Goal: Task Accomplishment & Management: Use online tool/utility

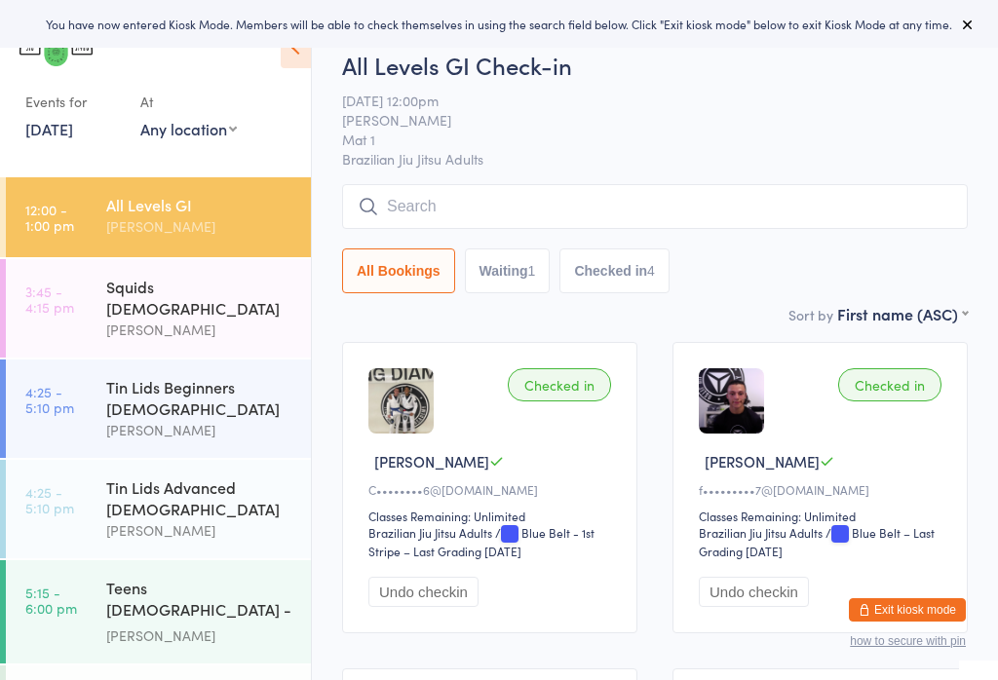
click at [483, 194] on input "search" at bounding box center [655, 206] width 626 height 45
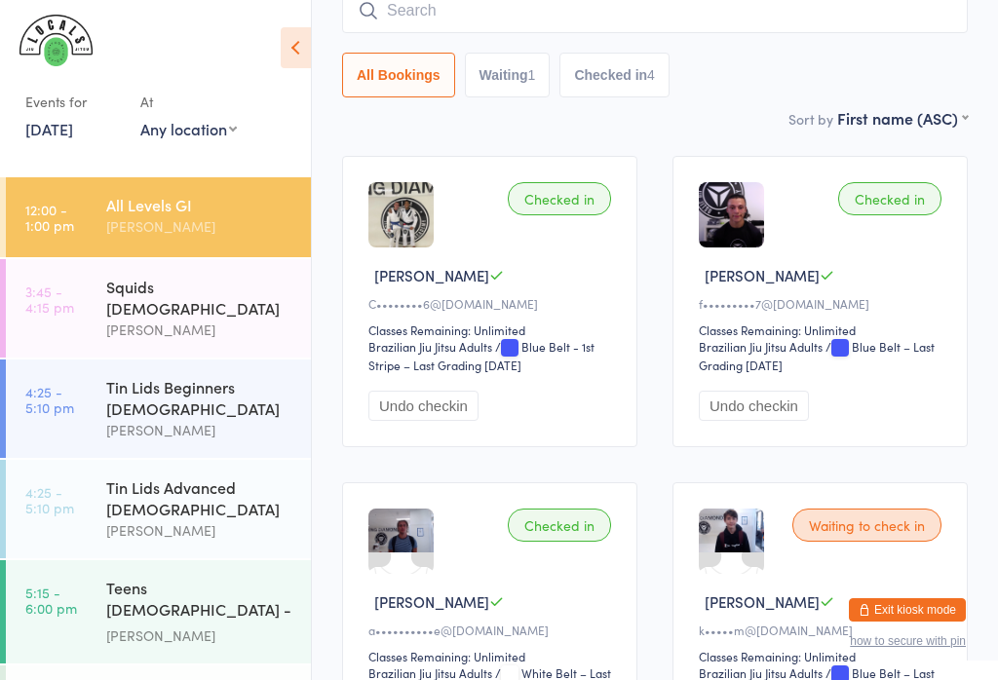
click at [73, 122] on link "11 Oct, 2021" at bounding box center [49, 128] width 48 height 21
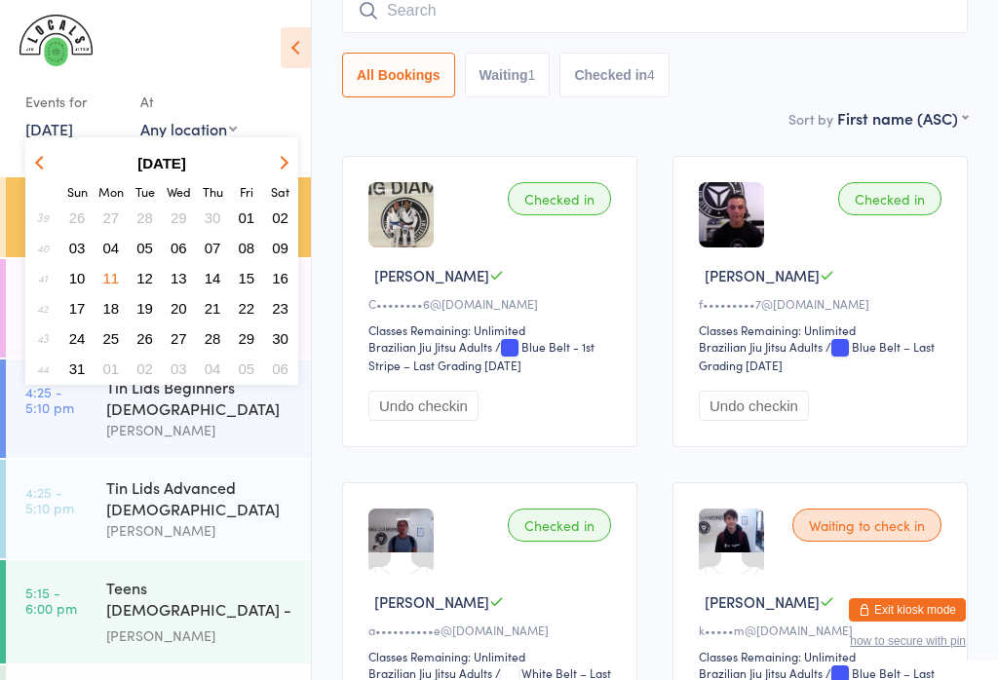
click at [287, 160] on button "button" at bounding box center [280, 163] width 29 height 26
click at [293, 169] on button "button" at bounding box center [280, 163] width 29 height 26
click at [165, 161] on strong "December 2021" at bounding box center [161, 163] width 49 height 17
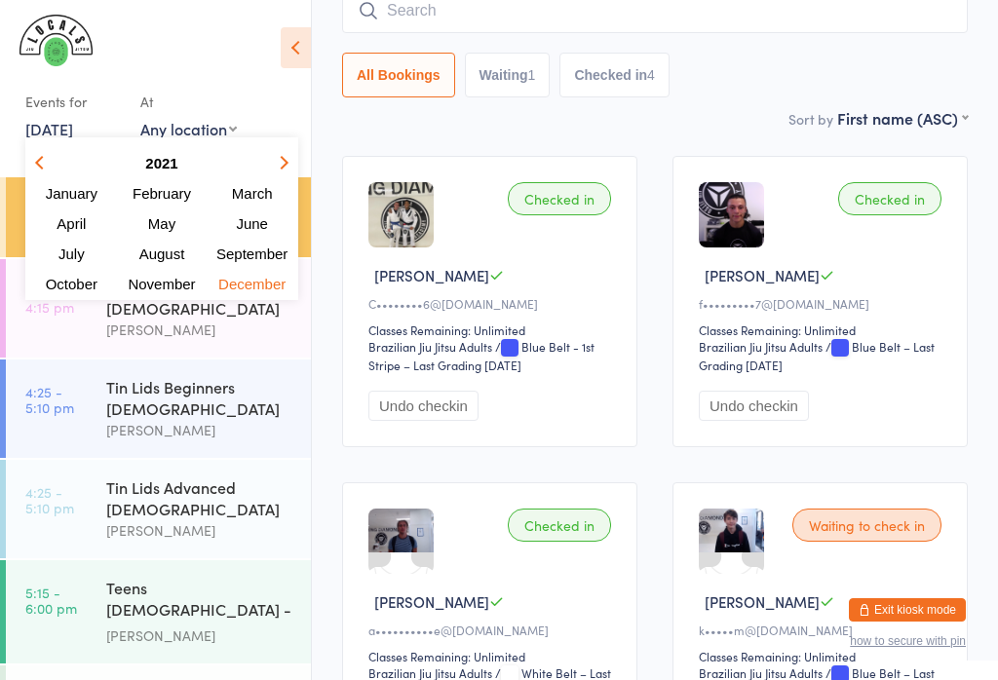
click at [291, 163] on button "button" at bounding box center [280, 163] width 29 height 26
click at [295, 166] on button "button" at bounding box center [280, 163] width 29 height 26
click at [291, 161] on button "button" at bounding box center [280, 163] width 29 height 26
click at [295, 162] on button "button" at bounding box center [280, 163] width 29 height 26
click at [173, 253] on span "August" at bounding box center [161, 254] width 51 height 17
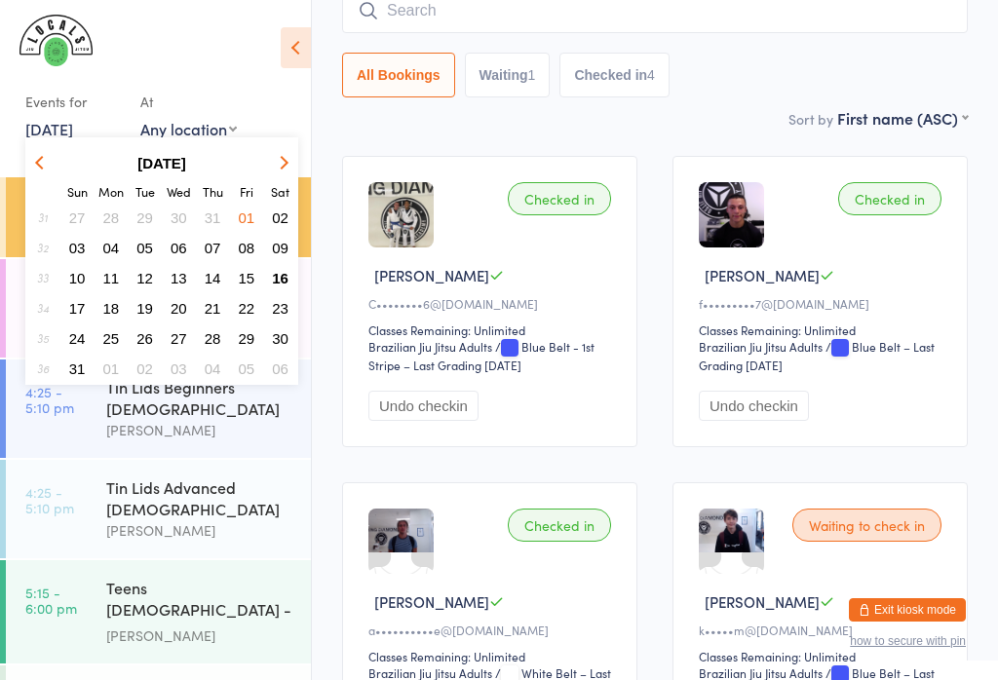
click at [270, 291] on button "16" at bounding box center [280, 278] width 30 height 26
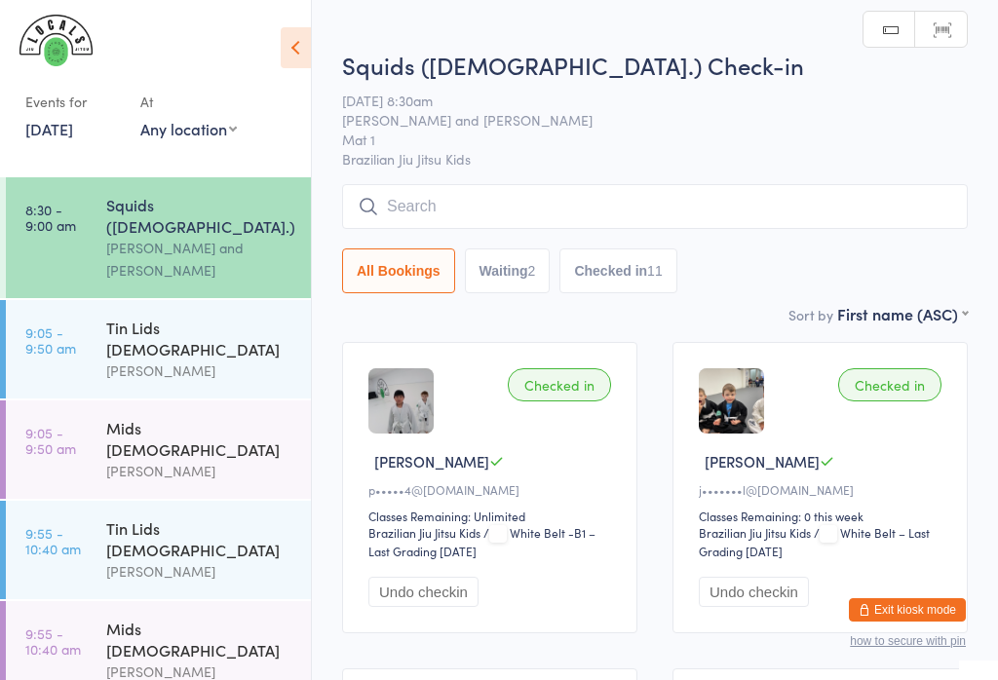
click at [212, 131] on select "Any location Mat 1 Mat 2" at bounding box center [188, 128] width 97 height 21
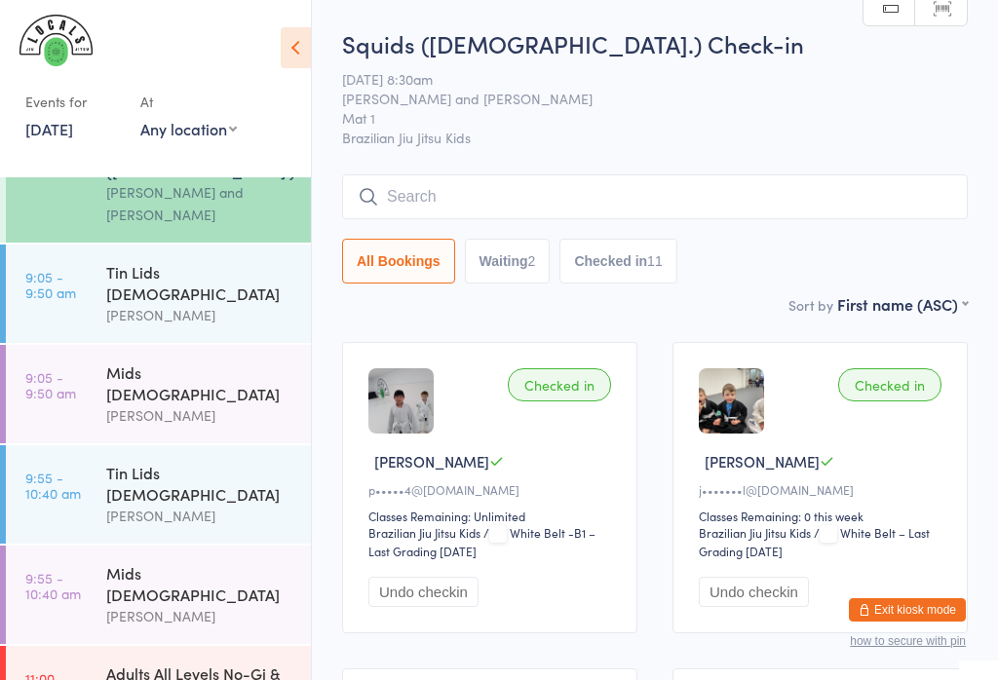
scroll to position [55, 0]
click at [213, 506] on div "[PERSON_NAME]" at bounding box center [200, 517] width 188 height 22
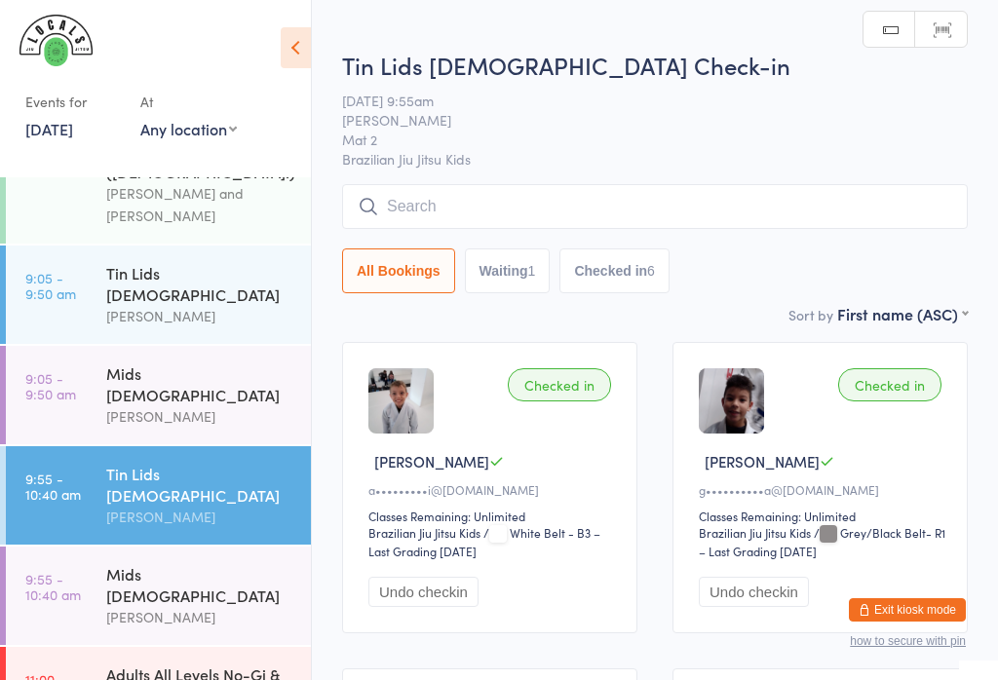
click at [536, 223] on input "search" at bounding box center [655, 206] width 626 height 45
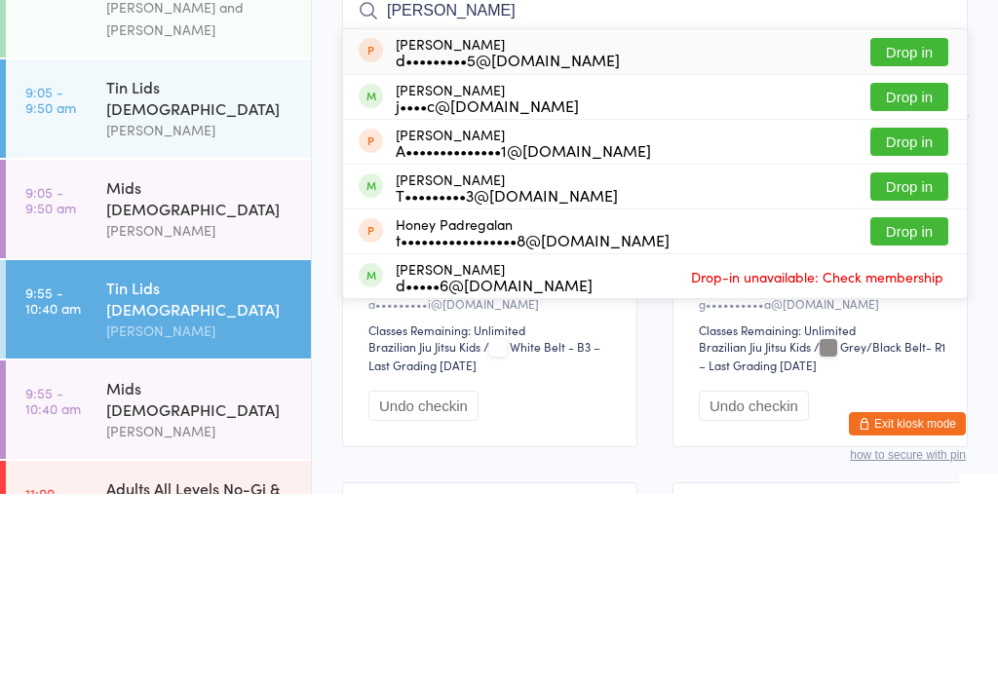
type input "Alan"
click at [894, 269] on button "Drop in" at bounding box center [910, 283] width 78 height 28
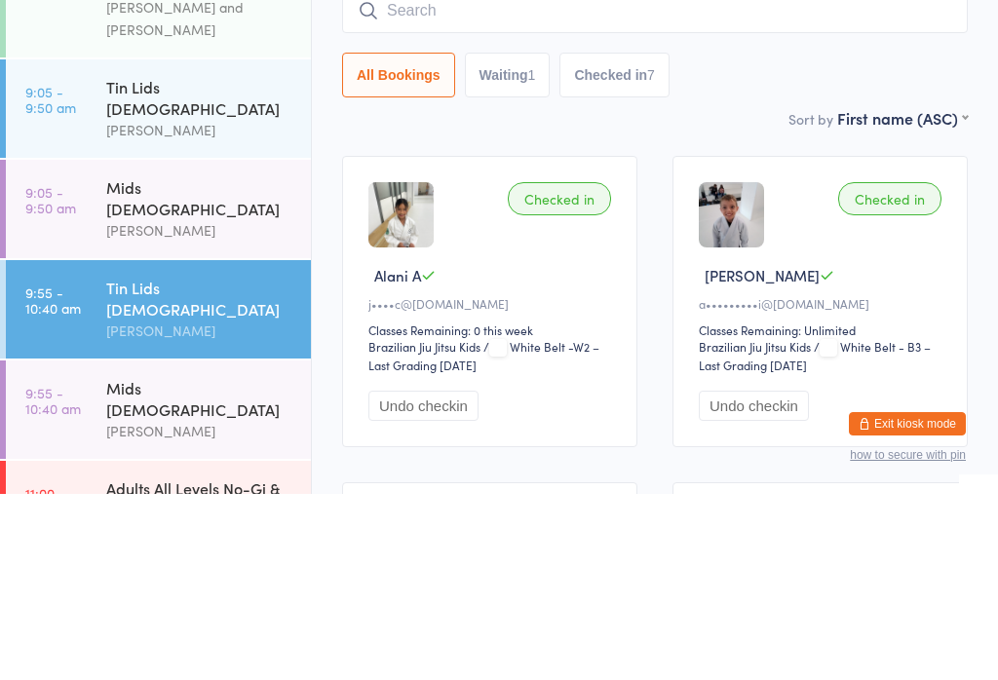
scroll to position [186, 0]
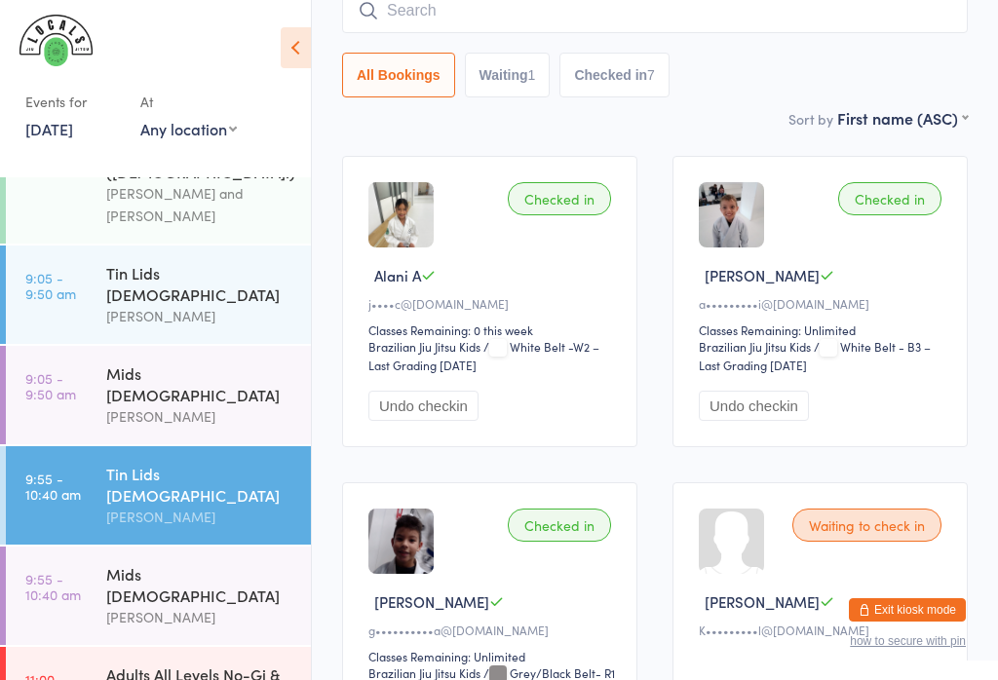
click at [185, 606] on div "[PERSON_NAME]" at bounding box center [200, 617] width 188 height 22
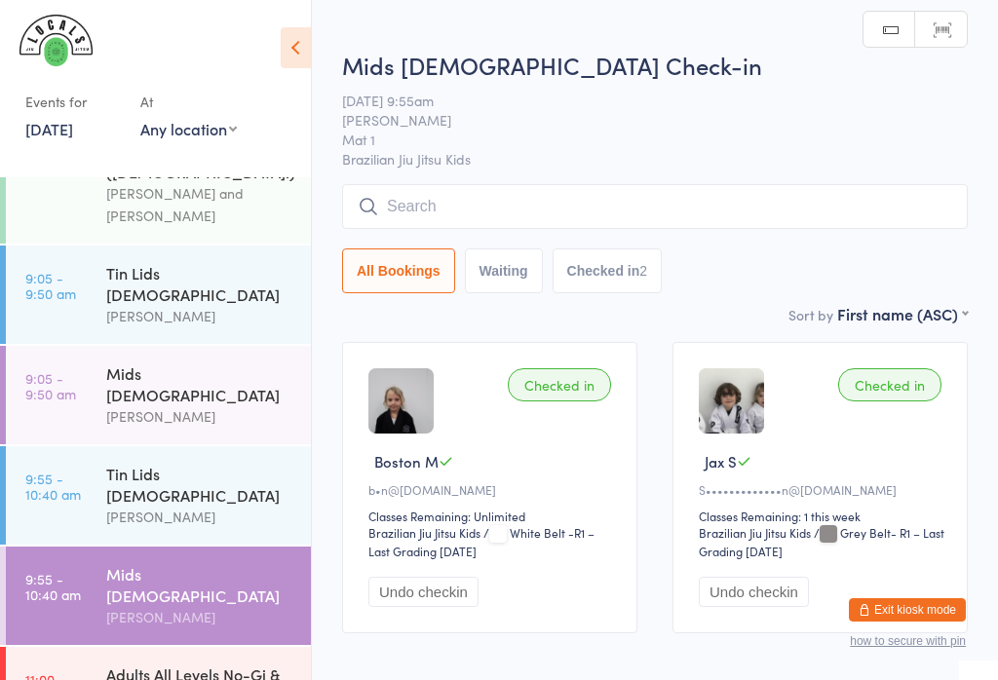
click at [479, 207] on input "search" at bounding box center [655, 206] width 626 height 45
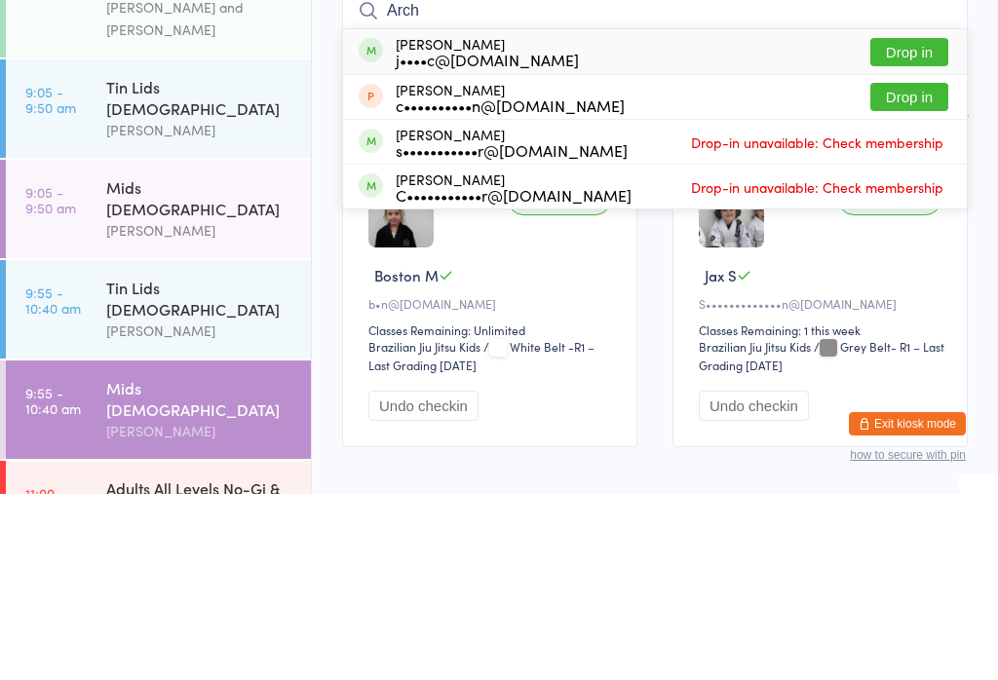
type input "Arch"
click at [919, 224] on button "Drop in" at bounding box center [910, 238] width 78 height 28
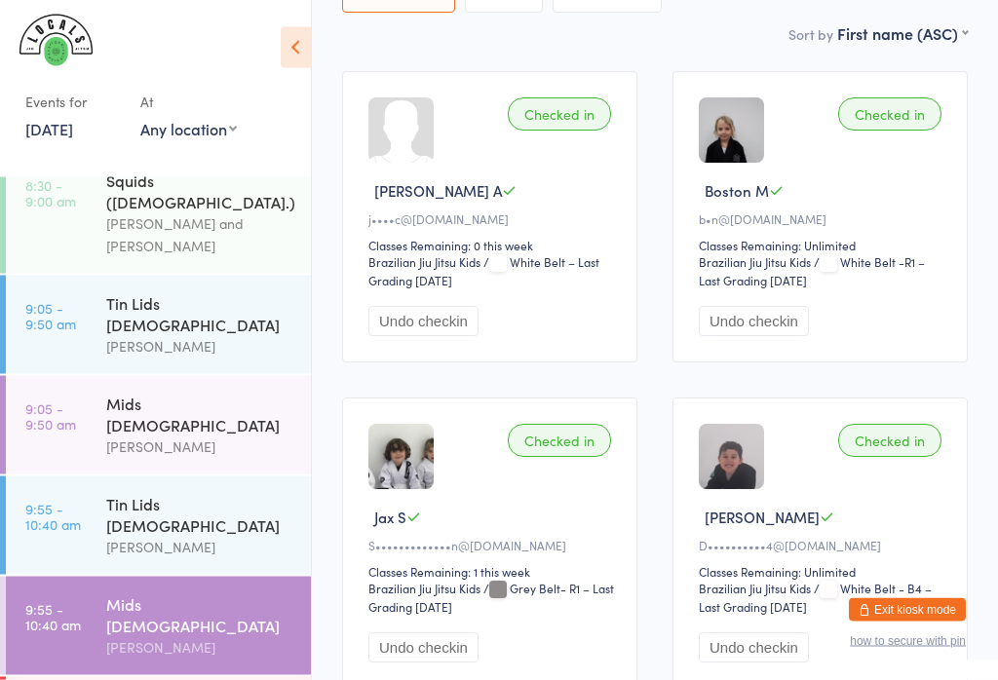
scroll to position [260, 0]
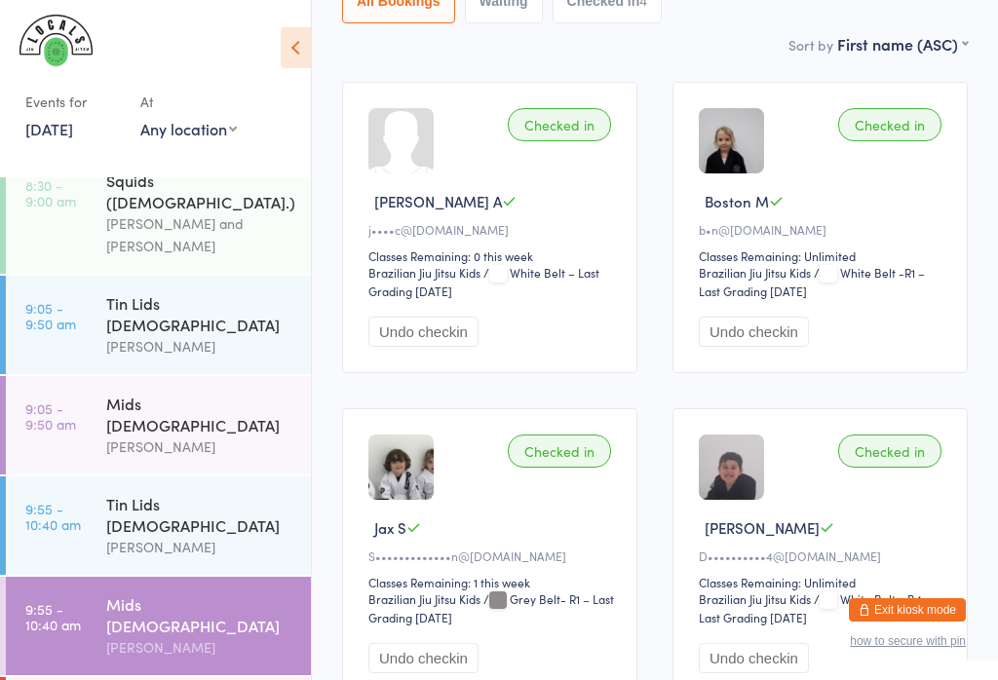
click at [151, 594] on div "Mids [DEMOGRAPHIC_DATA]" at bounding box center [200, 615] width 188 height 43
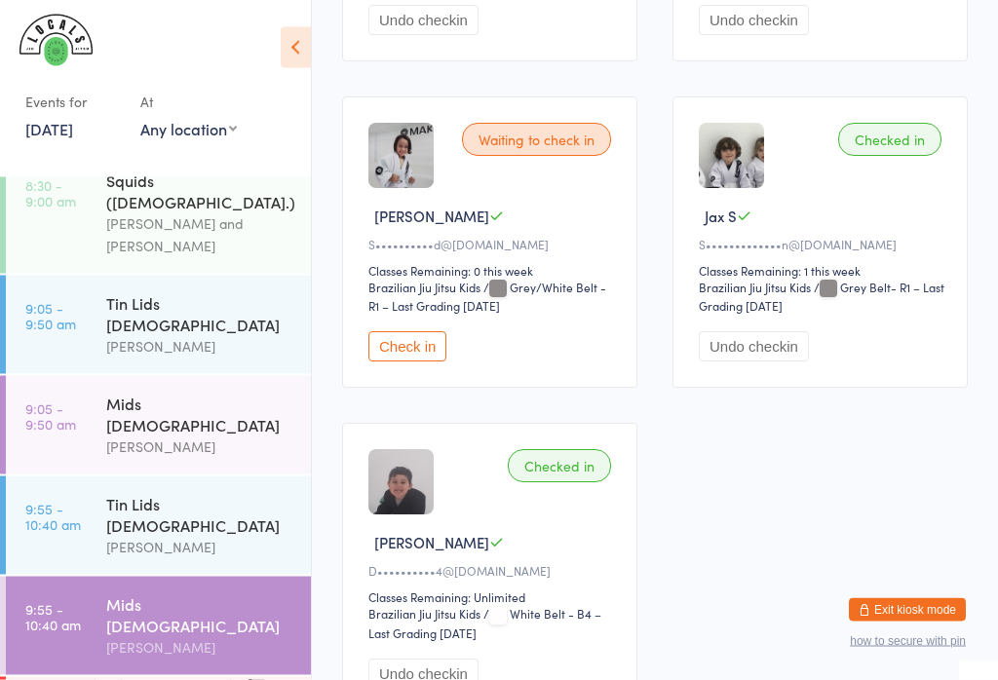
scroll to position [562, 0]
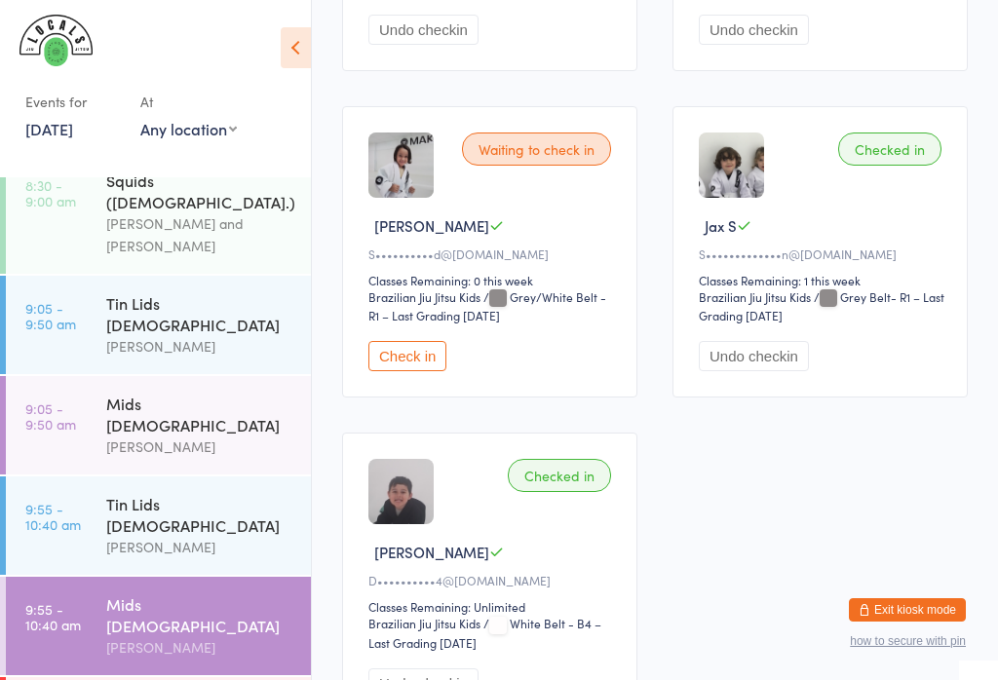
click at [414, 371] on button "Check in" at bounding box center [407, 356] width 78 height 30
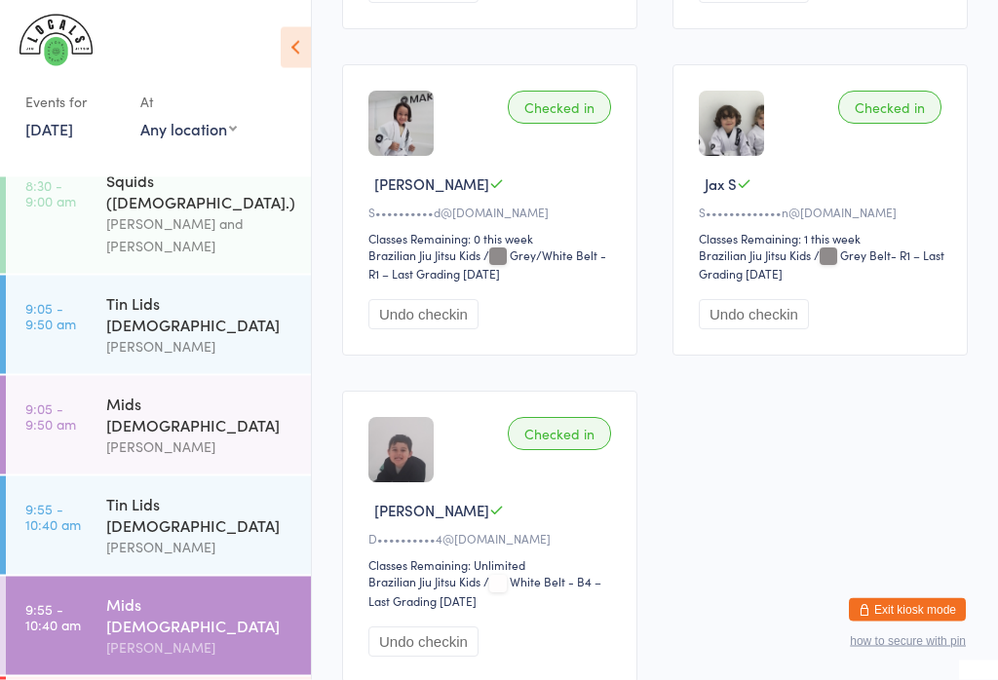
scroll to position [604, 0]
click at [69, 501] on time "9:55 - 10:40 am" at bounding box center [53, 516] width 56 height 31
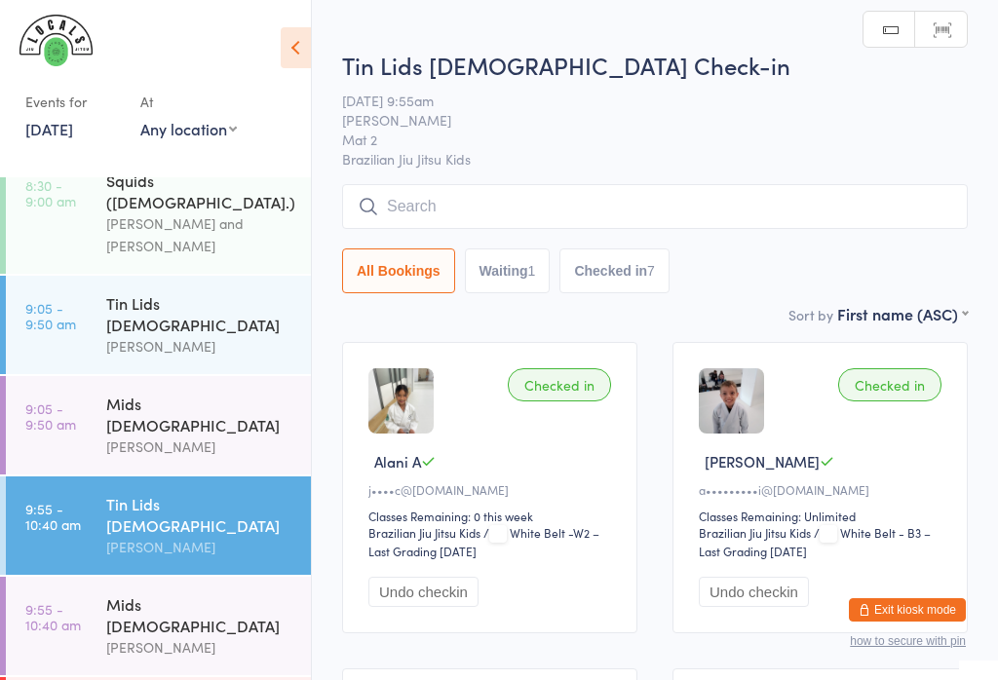
click at [426, 213] on input "search" at bounding box center [655, 206] width 626 height 45
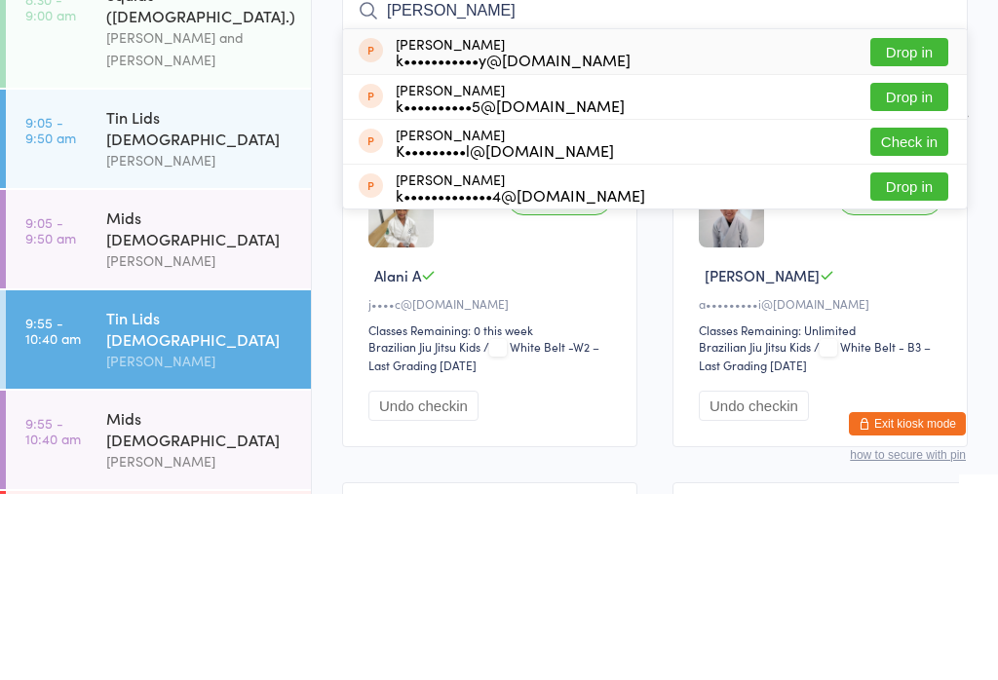
type input "Kyle"
click at [892, 314] on button "Check in" at bounding box center [910, 328] width 78 height 28
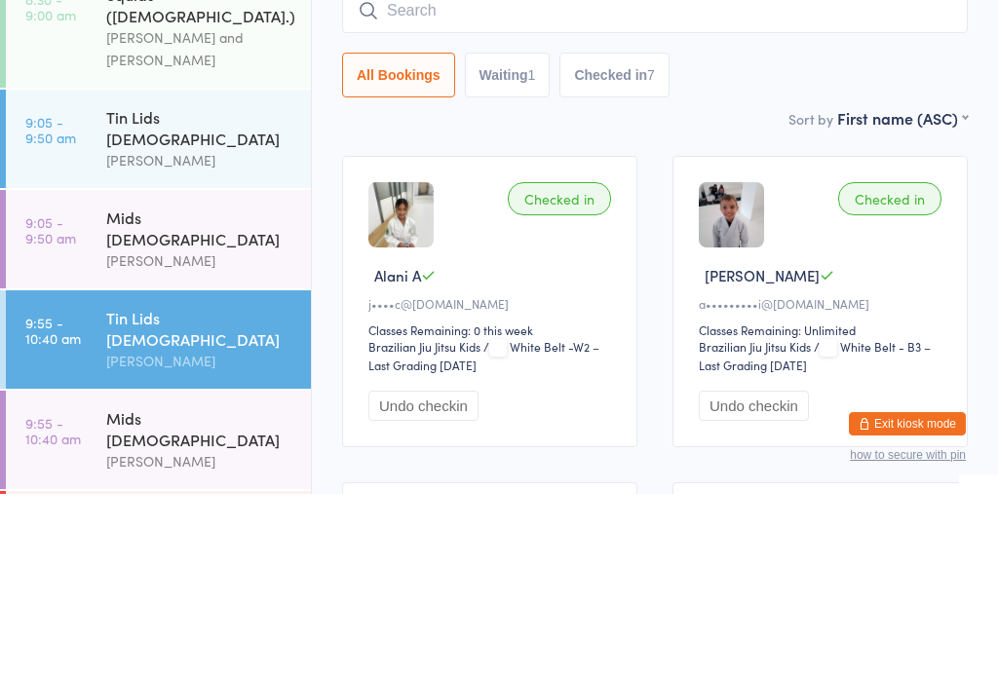
scroll to position [186, 0]
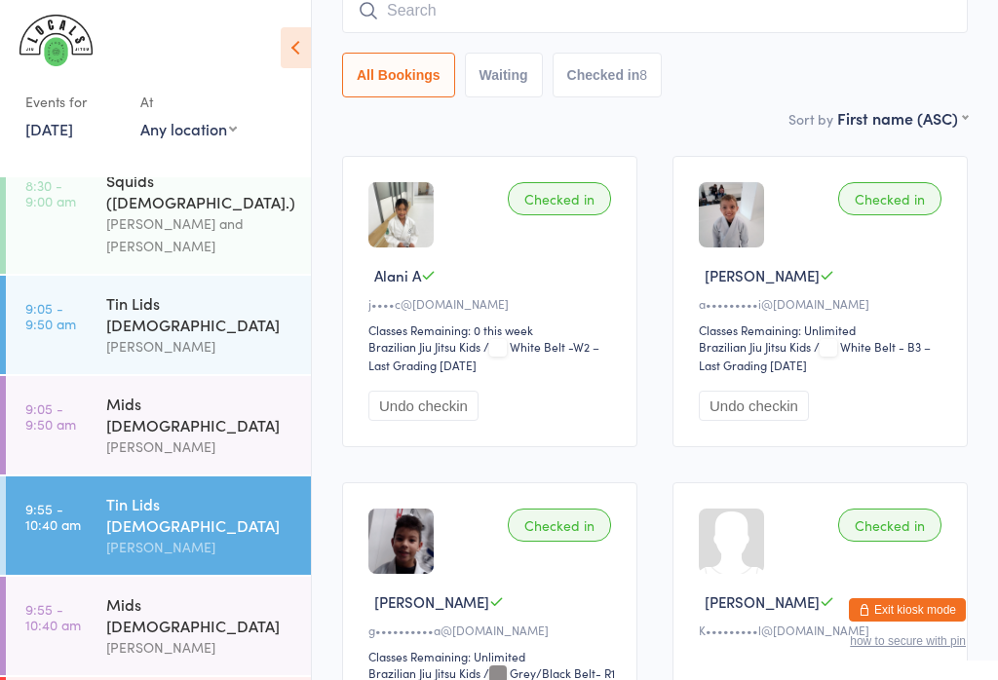
click at [468, 1] on input "search" at bounding box center [655, 10] width 626 height 45
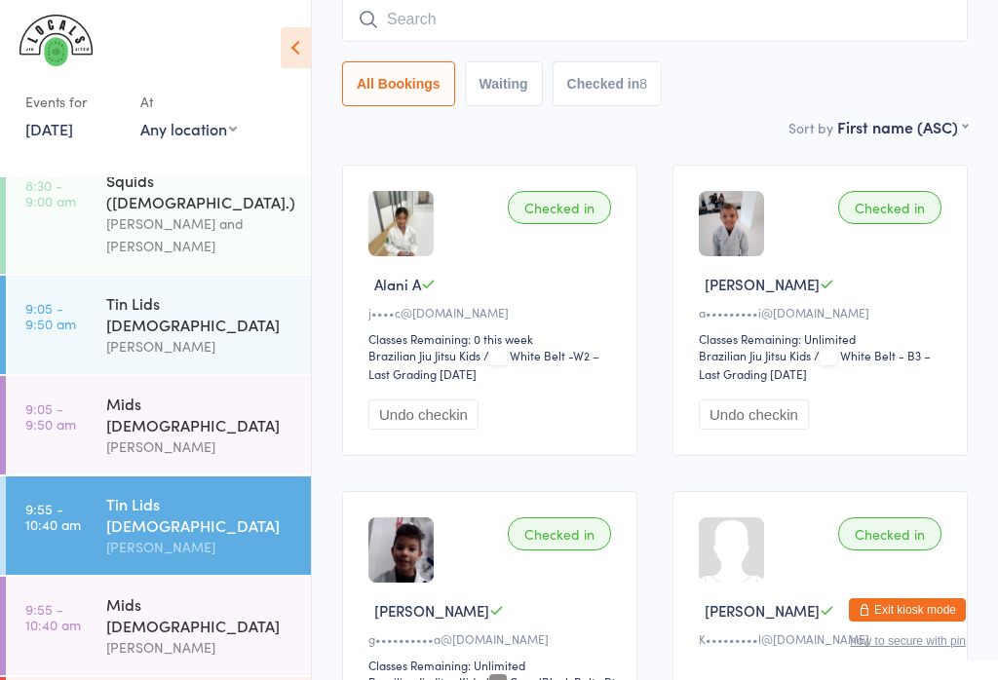
scroll to position [176, 0]
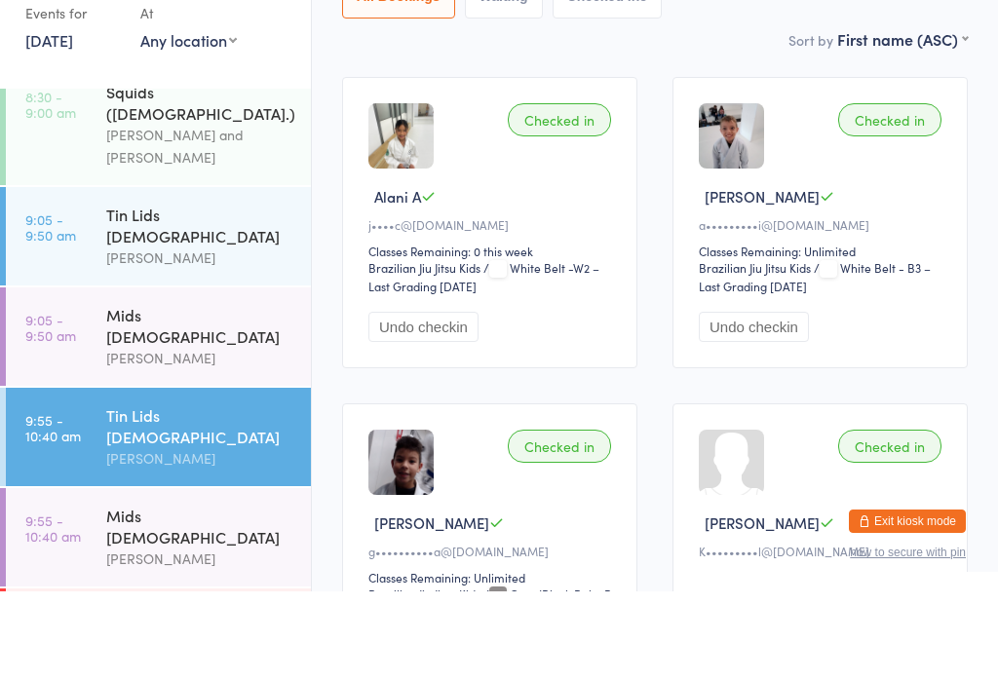
click at [77, 276] on link "9:05 - 9:50 am Tin Lids 8 - 12 y.o Veselin Celic" at bounding box center [158, 325] width 305 height 98
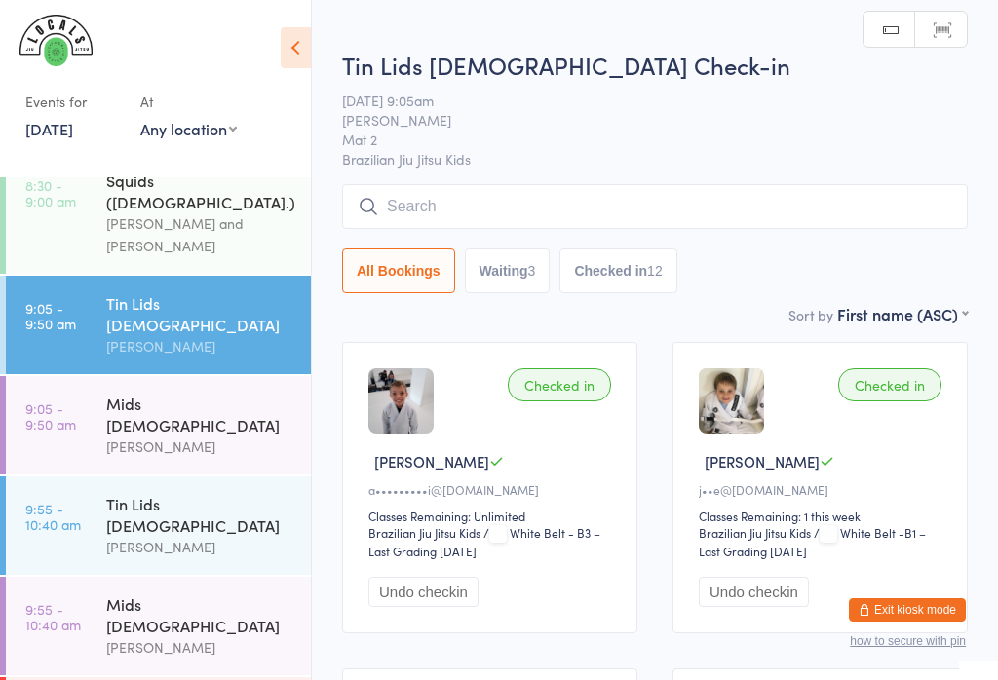
click at [463, 190] on input "search" at bounding box center [655, 206] width 626 height 45
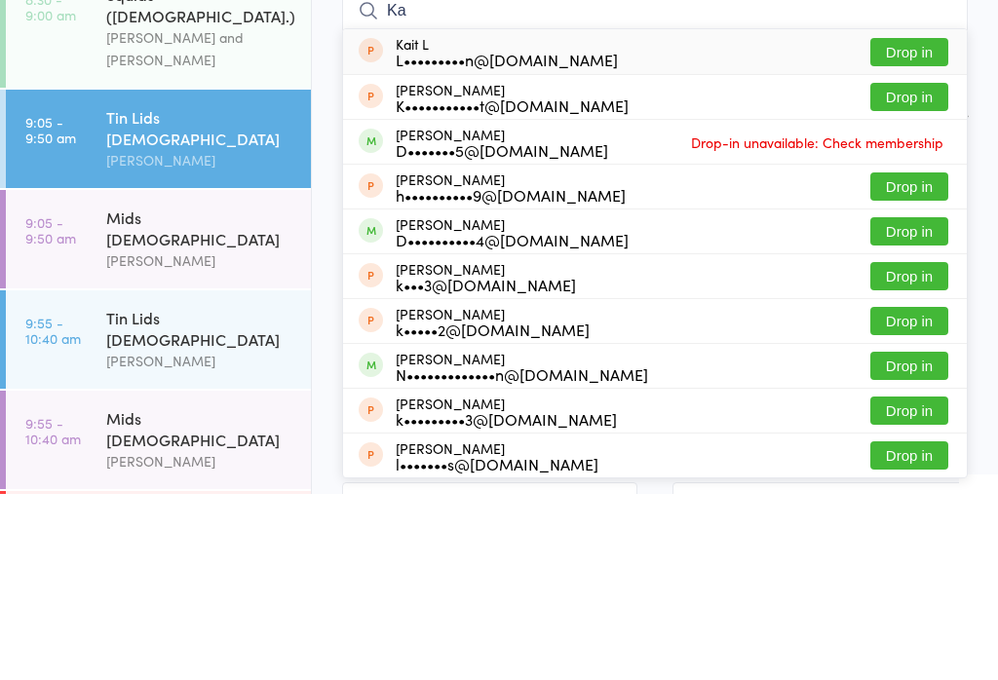
type input "K"
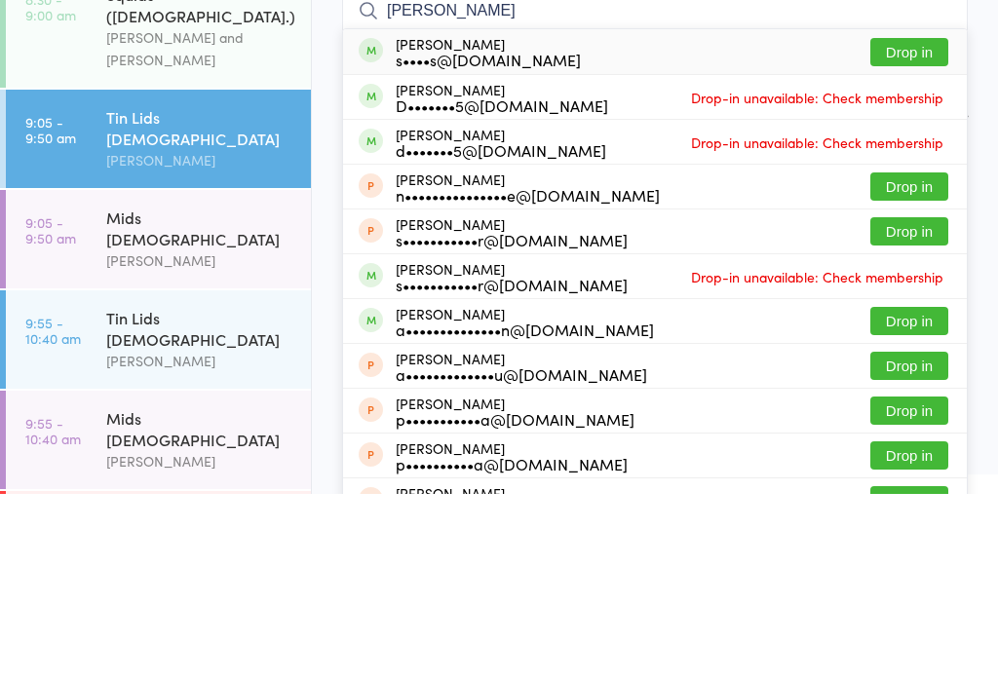
type input "Peter"
click at [913, 224] on button "Drop in" at bounding box center [910, 238] width 78 height 28
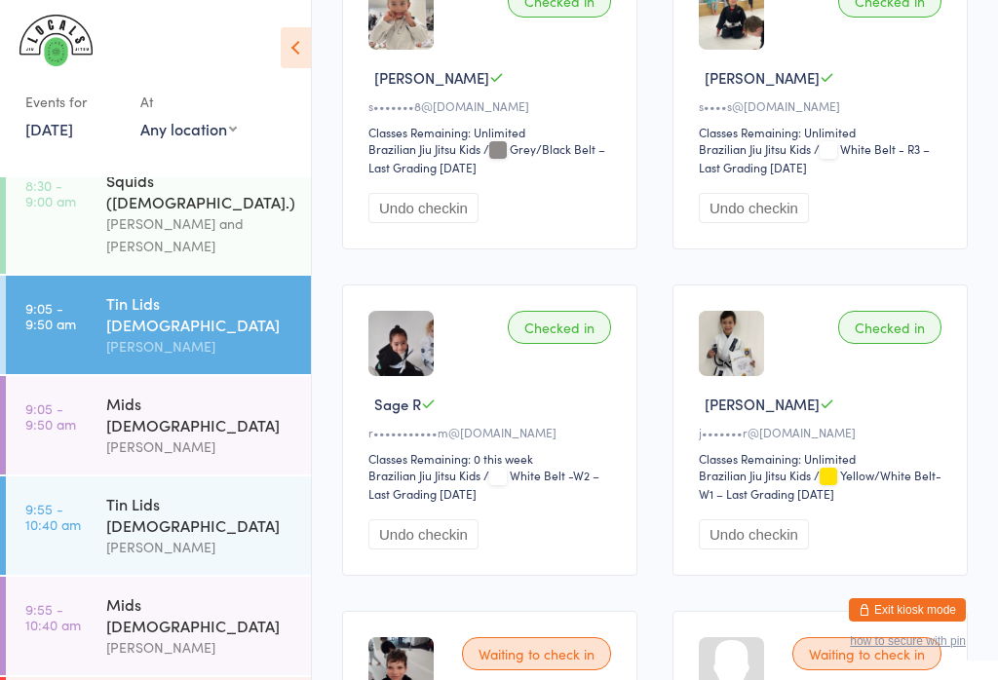
scroll to position [2017, 0]
click at [85, 477] on link "9:55 - 10:40 am Tin Lids 8 - 12 y.o Veselin Celic" at bounding box center [158, 526] width 305 height 98
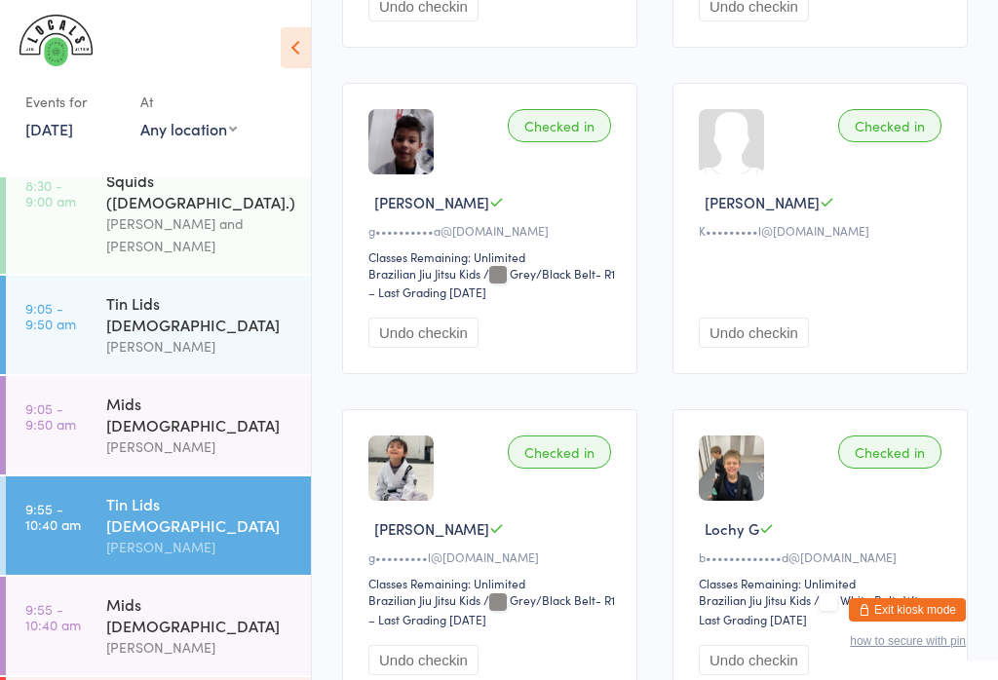
scroll to position [567, 0]
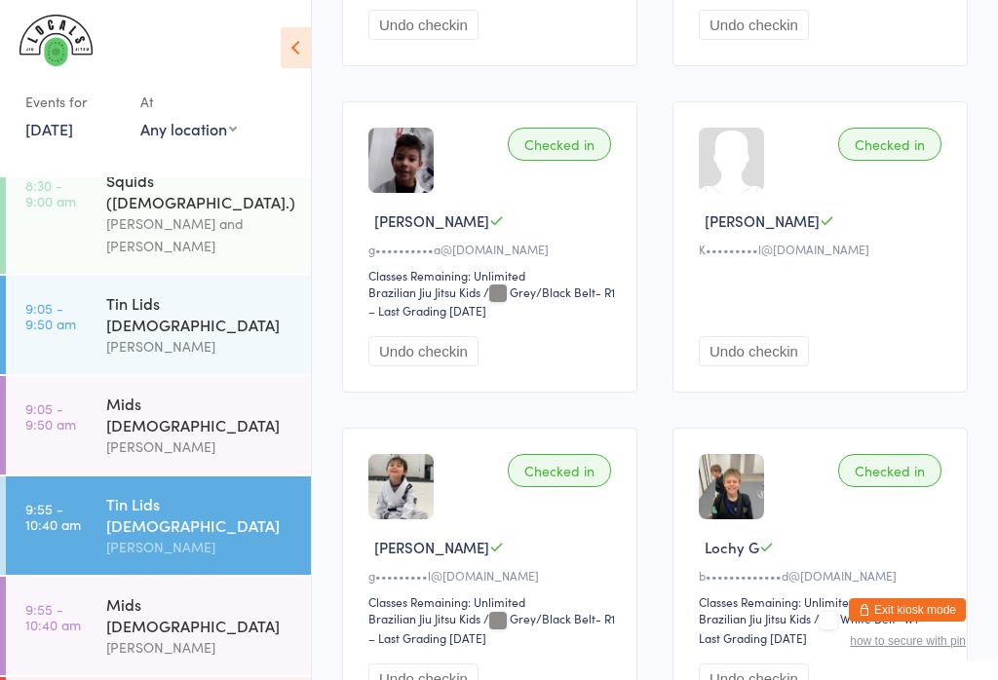
click at [96, 303] on link "9:05 - 9:50 am Tin Lids 8 - 12 y.o Veselin Celic" at bounding box center [158, 325] width 305 height 98
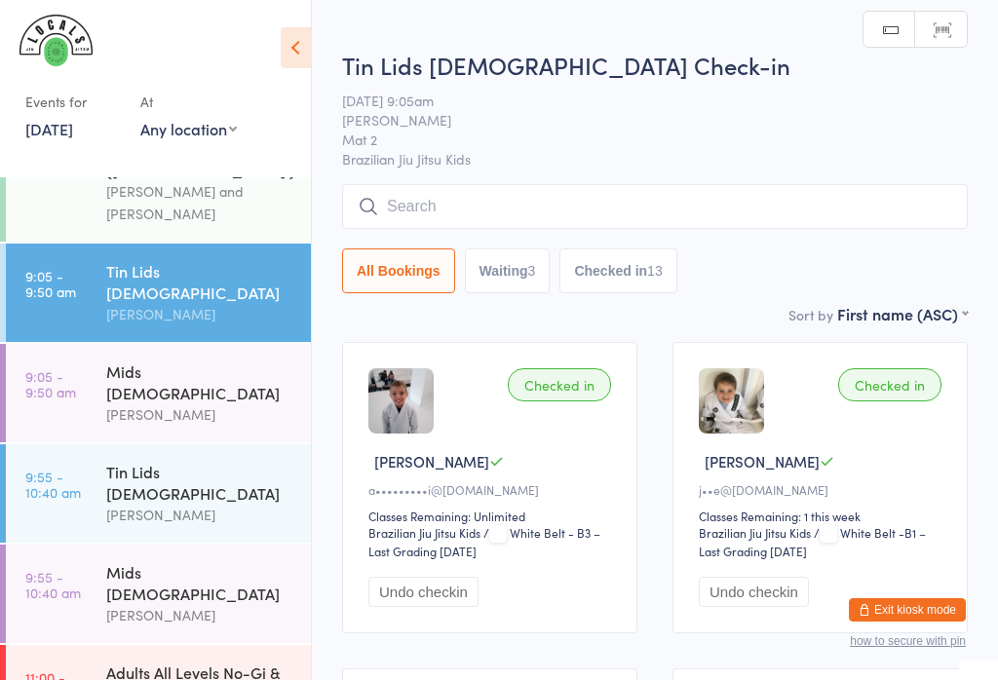
scroll to position [55, 0]
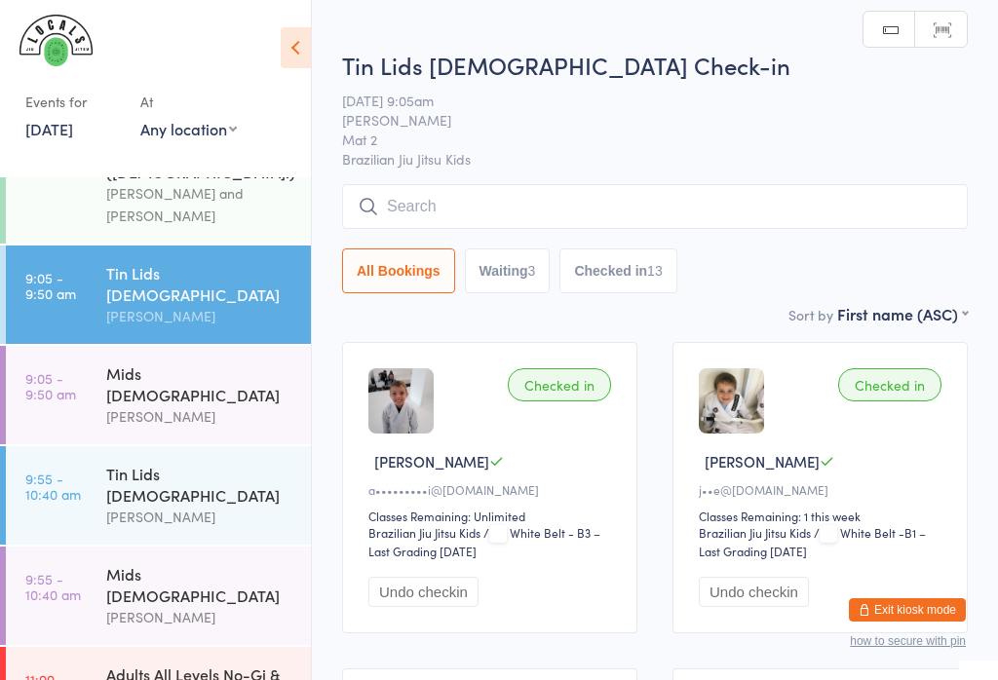
click at [58, 571] on time "9:55 - 10:40 am" at bounding box center [53, 586] width 56 height 31
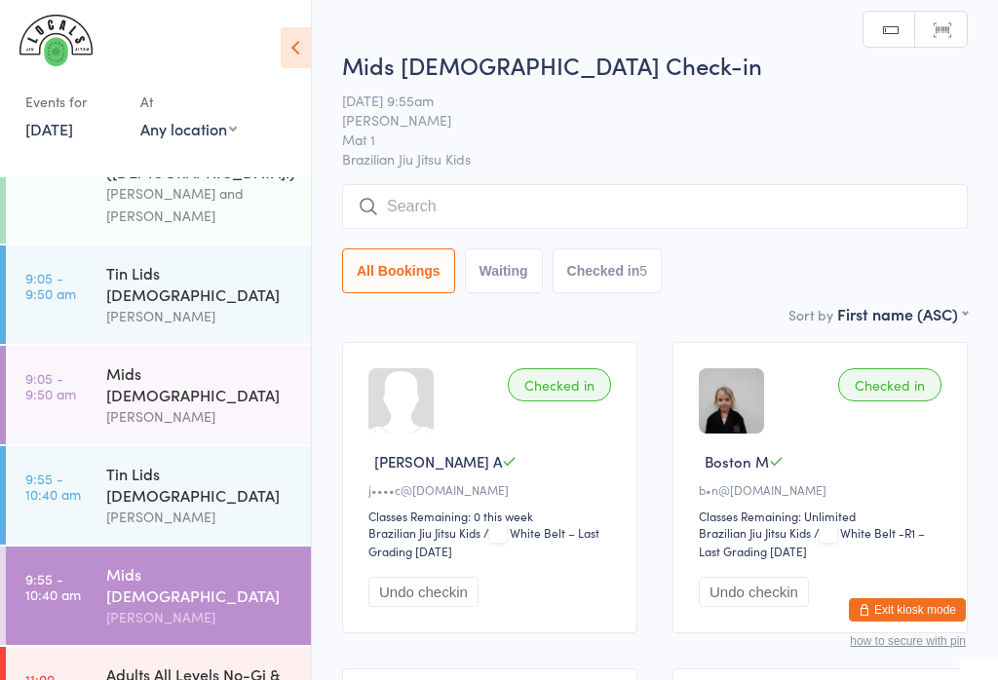
click at [63, 471] on time "9:55 - 10:40 am" at bounding box center [53, 486] width 56 height 31
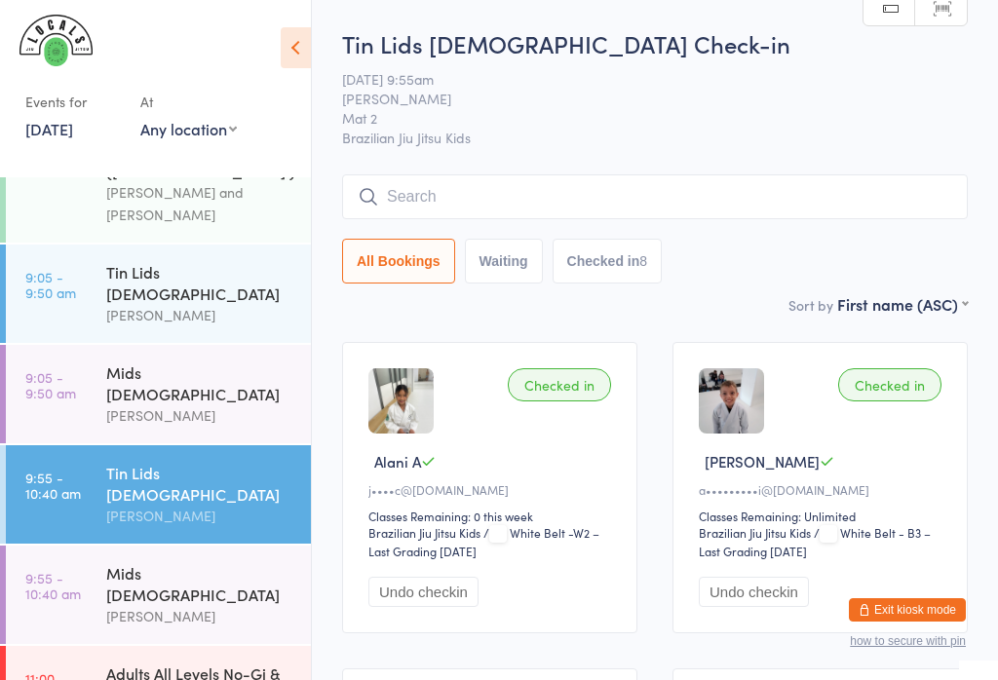
scroll to position [55, 0]
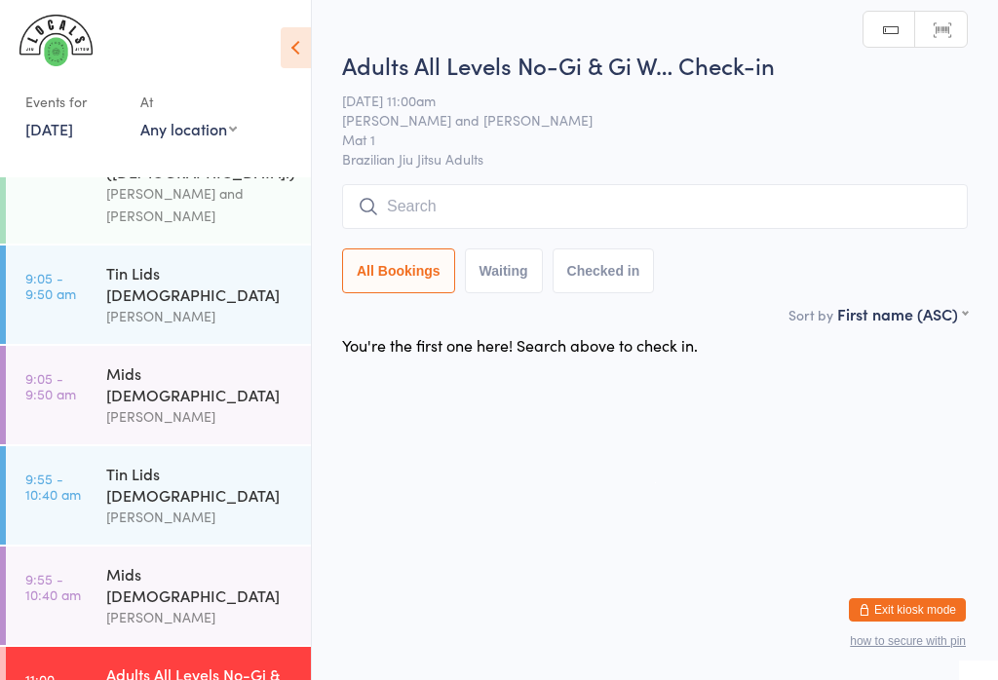
click at [884, 196] on input "search" at bounding box center [655, 206] width 626 height 45
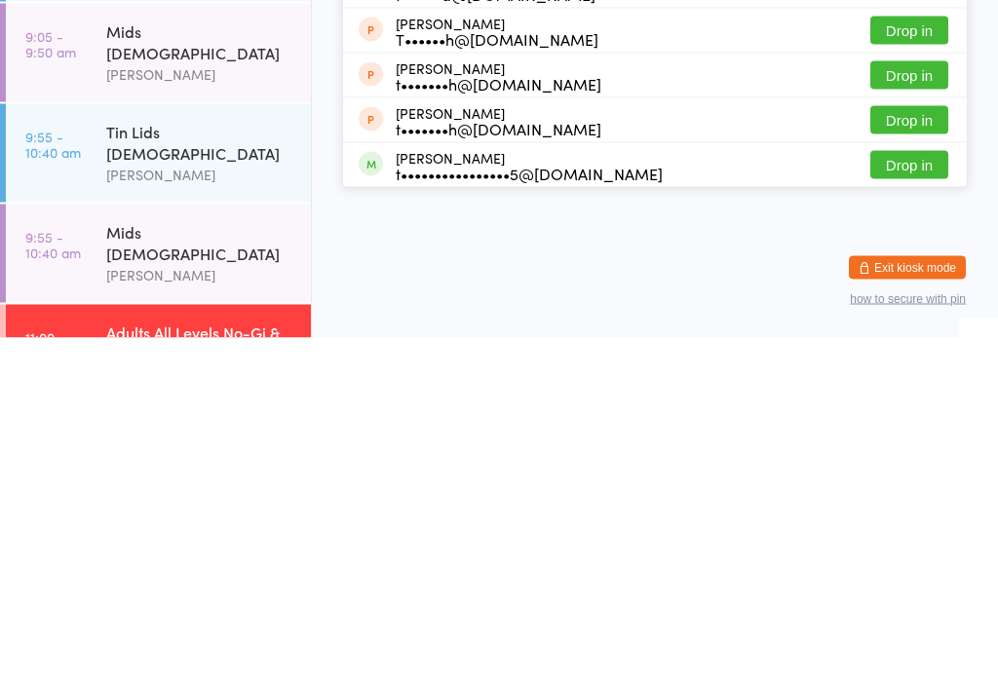
type input "Tim"
click at [884, 493] on button "Drop in" at bounding box center [910, 507] width 78 height 28
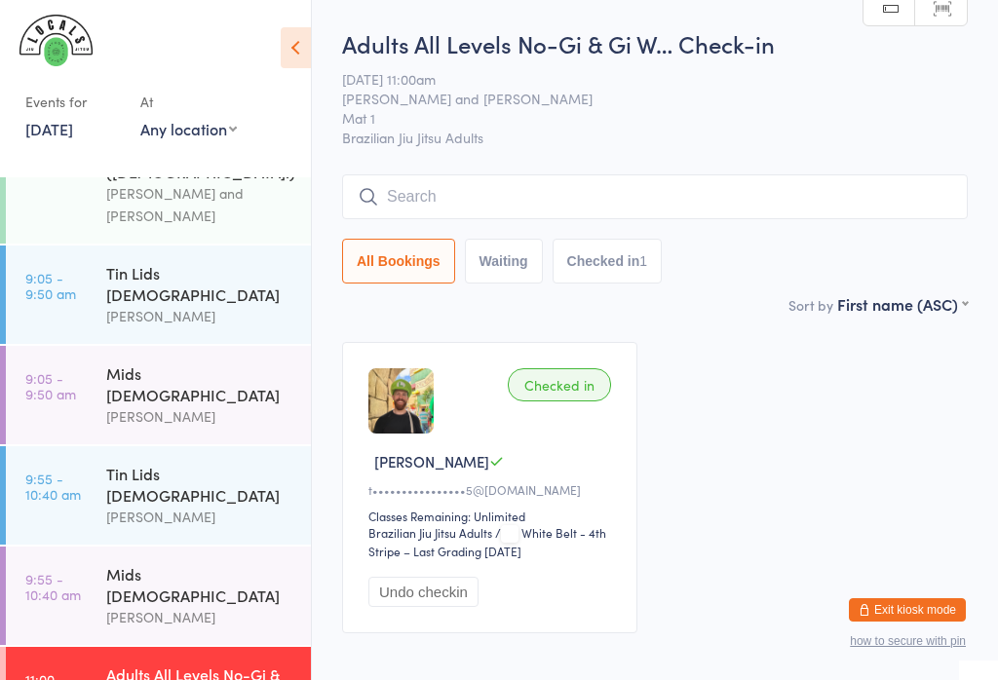
click at [434, 215] on input "search" at bounding box center [655, 196] width 626 height 45
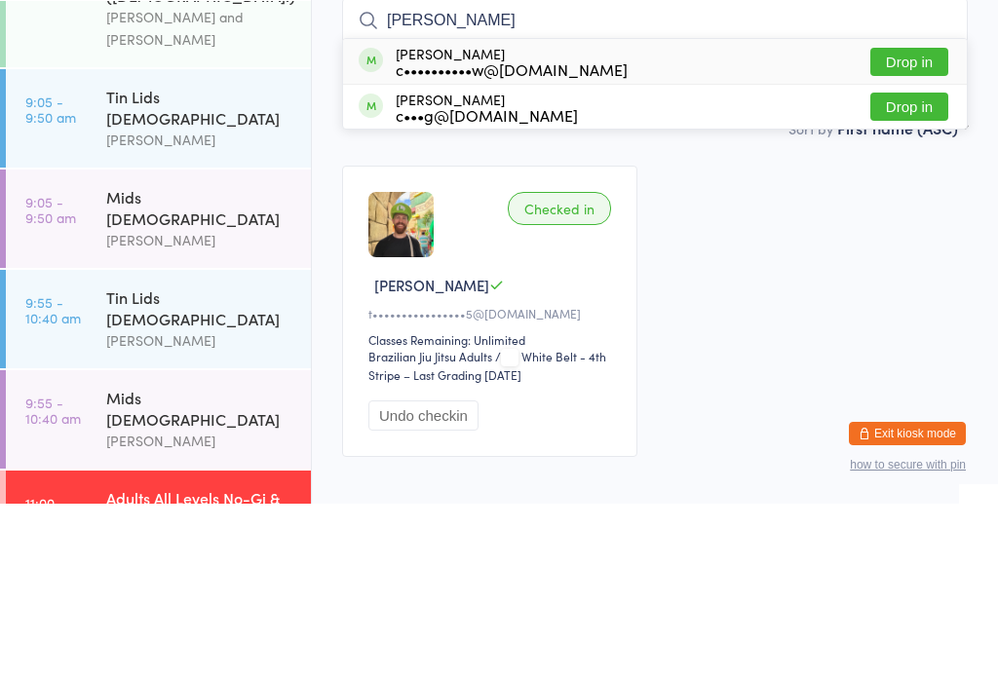
type input "Bigelow"
click at [906, 224] on button "Drop in" at bounding box center [910, 238] width 78 height 28
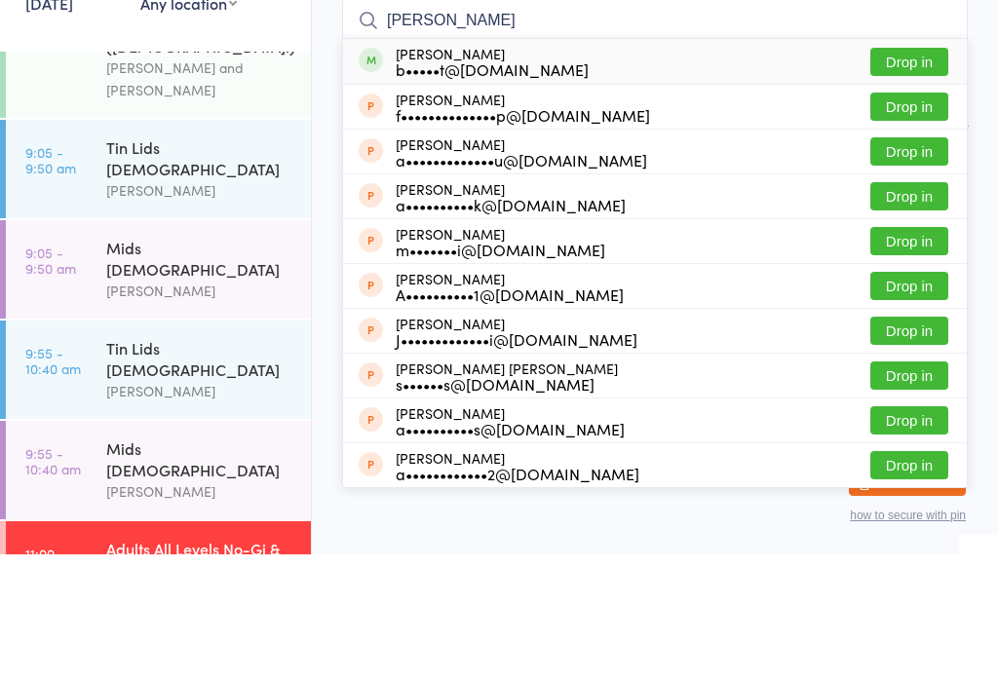
scroll to position [39, 0]
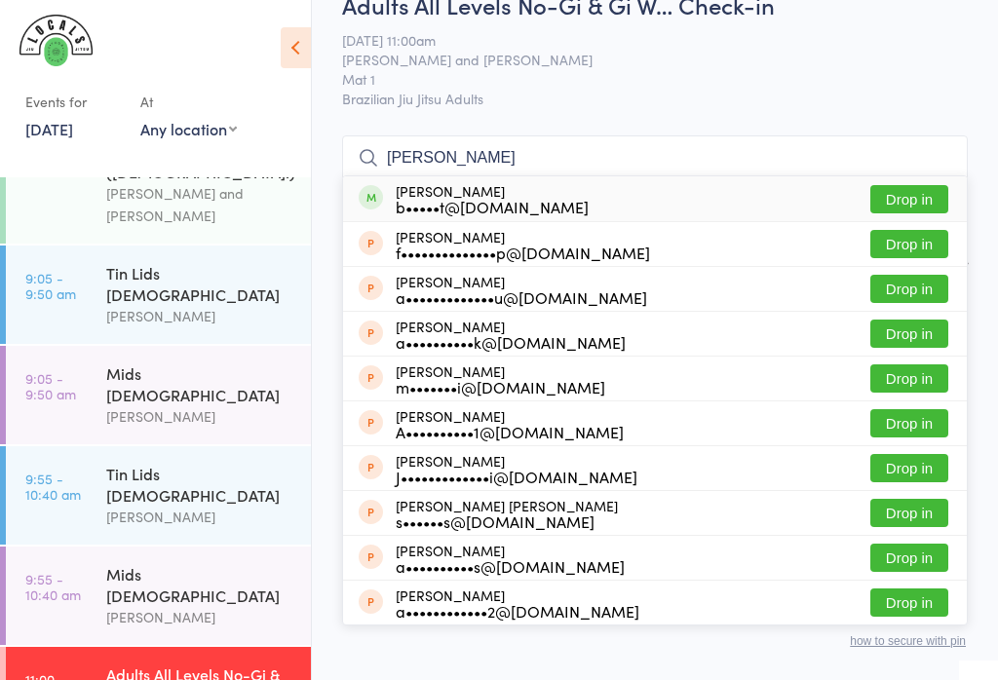
type input "antoine"
click at [913, 201] on button "Drop in" at bounding box center [910, 199] width 78 height 28
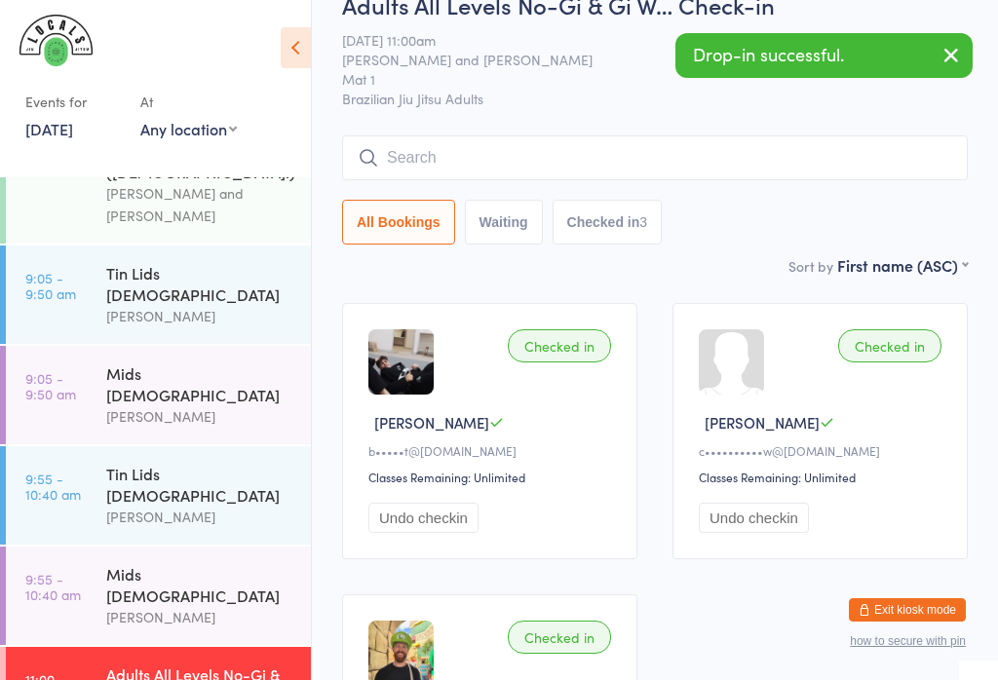
click at [490, 177] on input "search" at bounding box center [655, 158] width 626 height 45
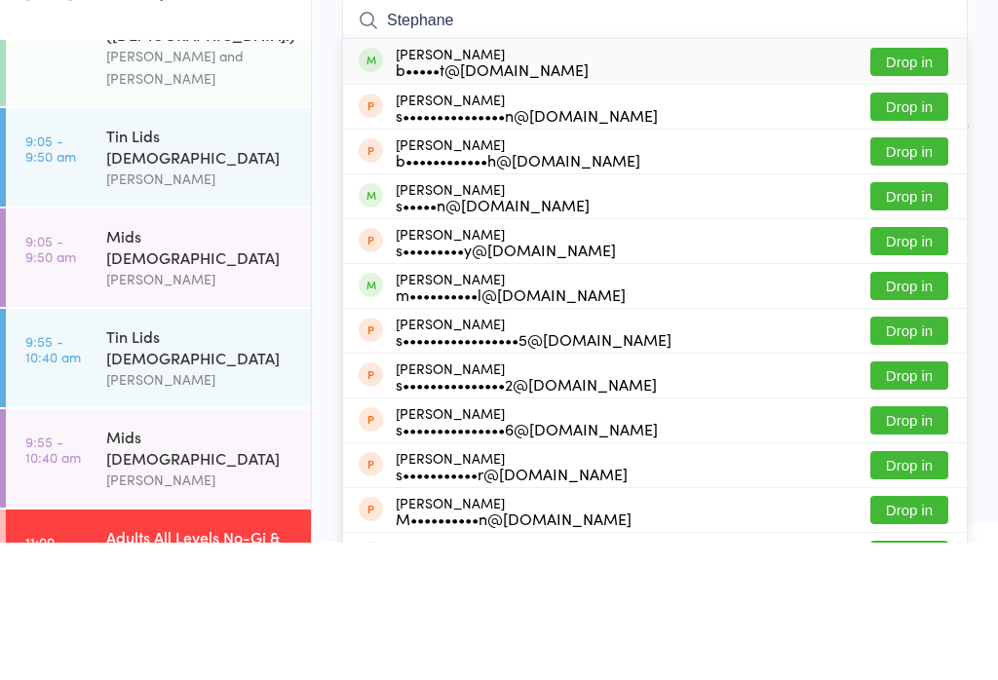
type input "Stephane"
click at [912, 185] on button "Drop in" at bounding box center [910, 199] width 78 height 28
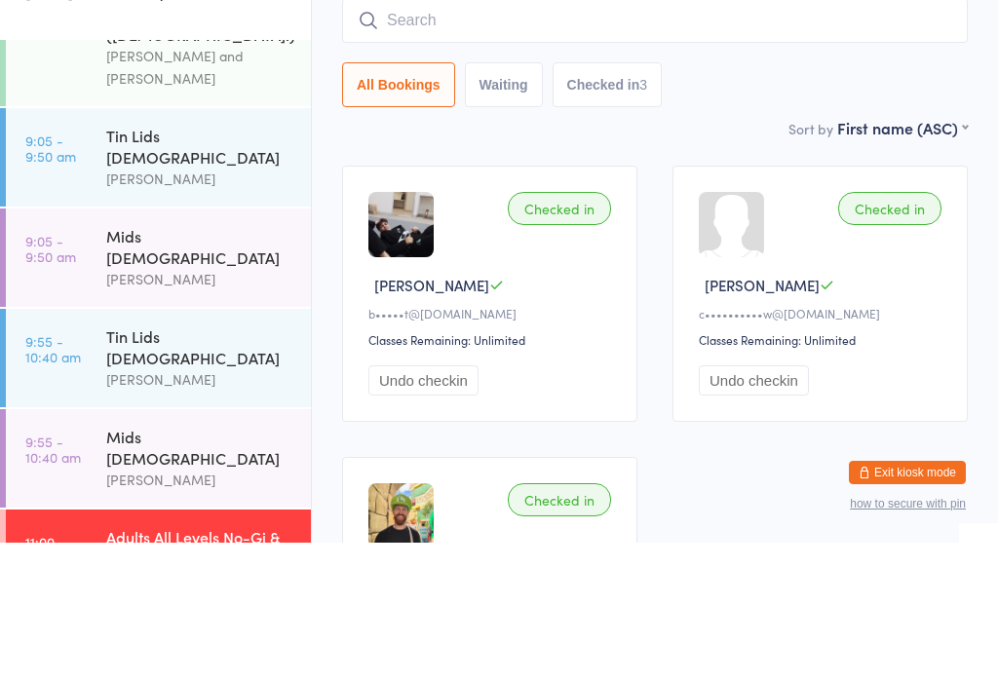
scroll to position [176, 0]
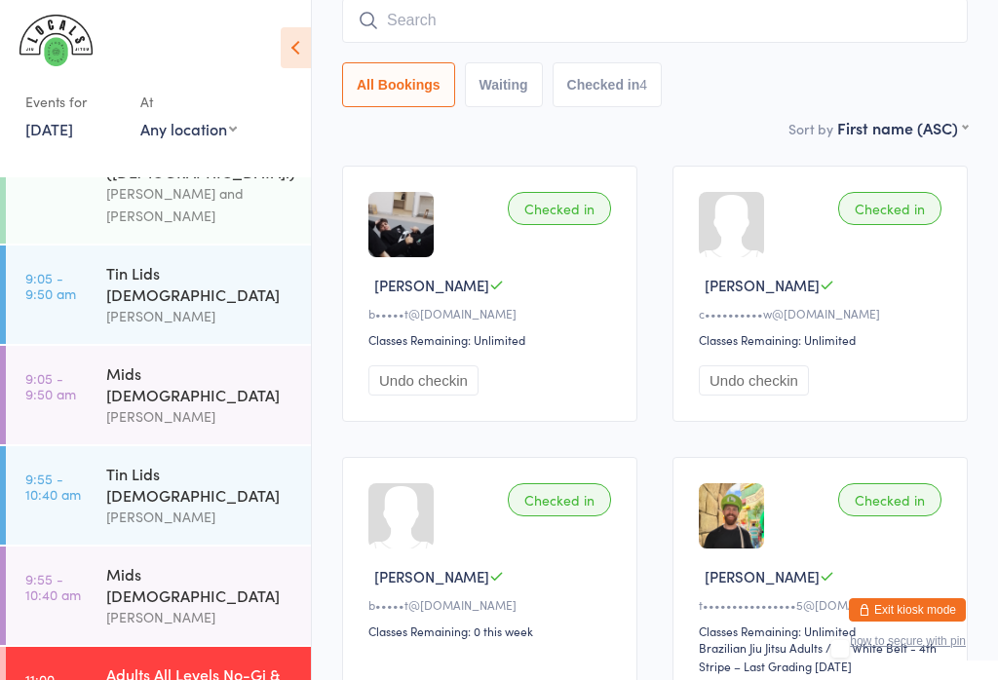
click at [209, 664] on div "Adults All Levels No-Gi & Gi Workshop" at bounding box center [200, 685] width 188 height 43
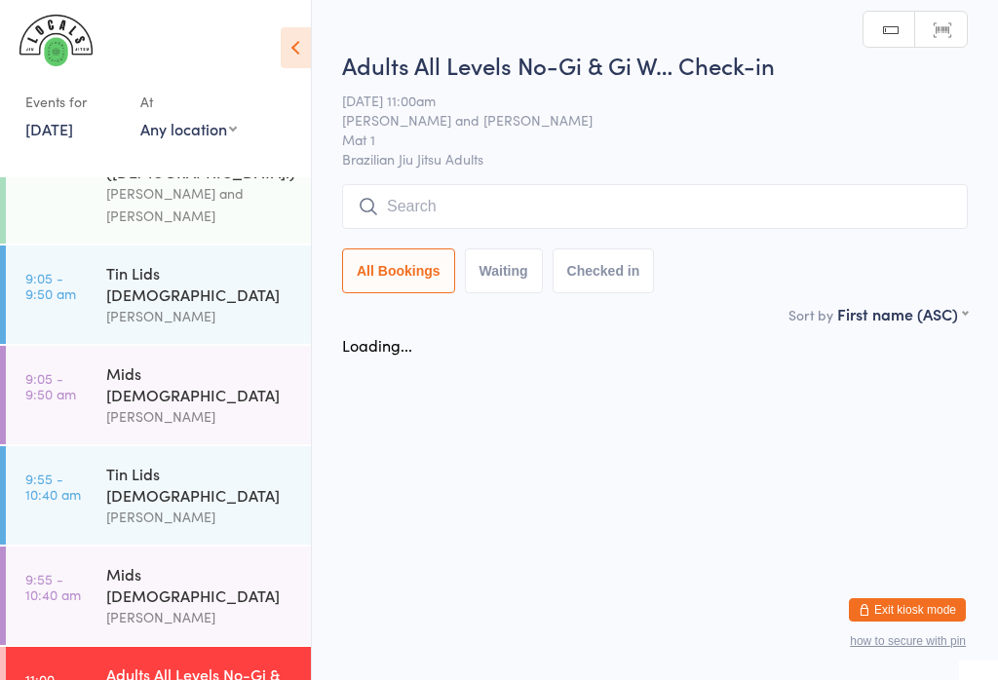
scroll to position [0, 0]
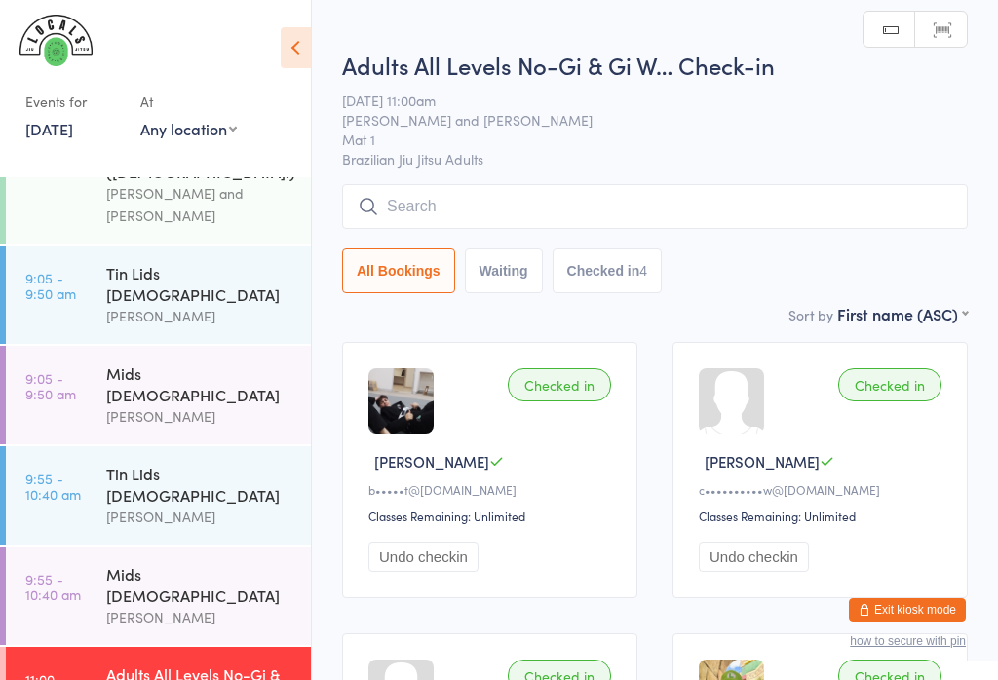
click at [654, 195] on input "search" at bounding box center [655, 206] width 626 height 45
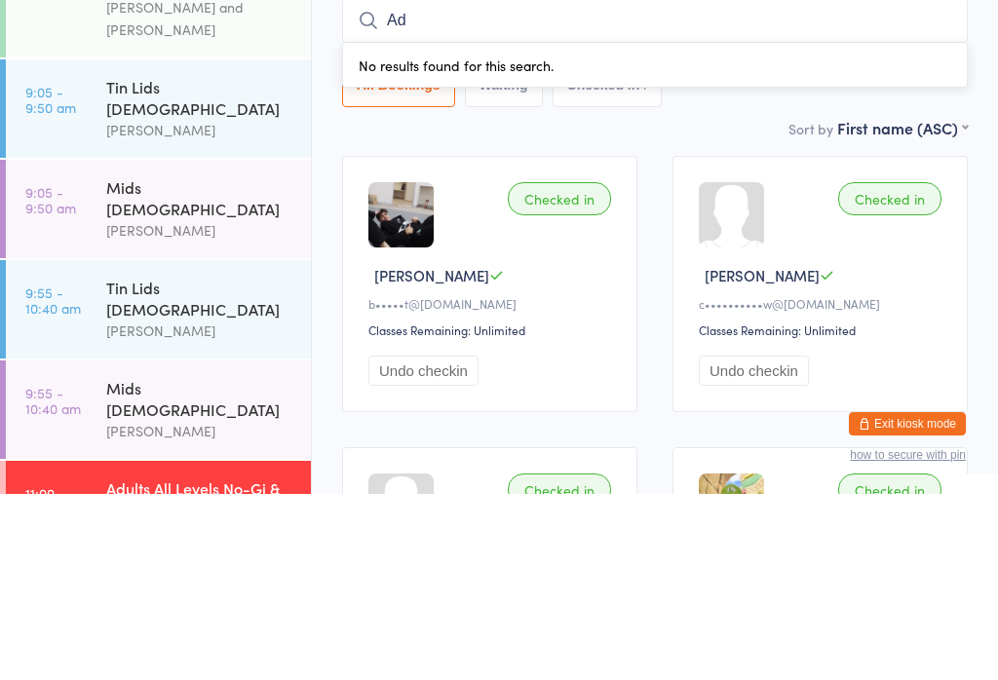
type input "Adi"
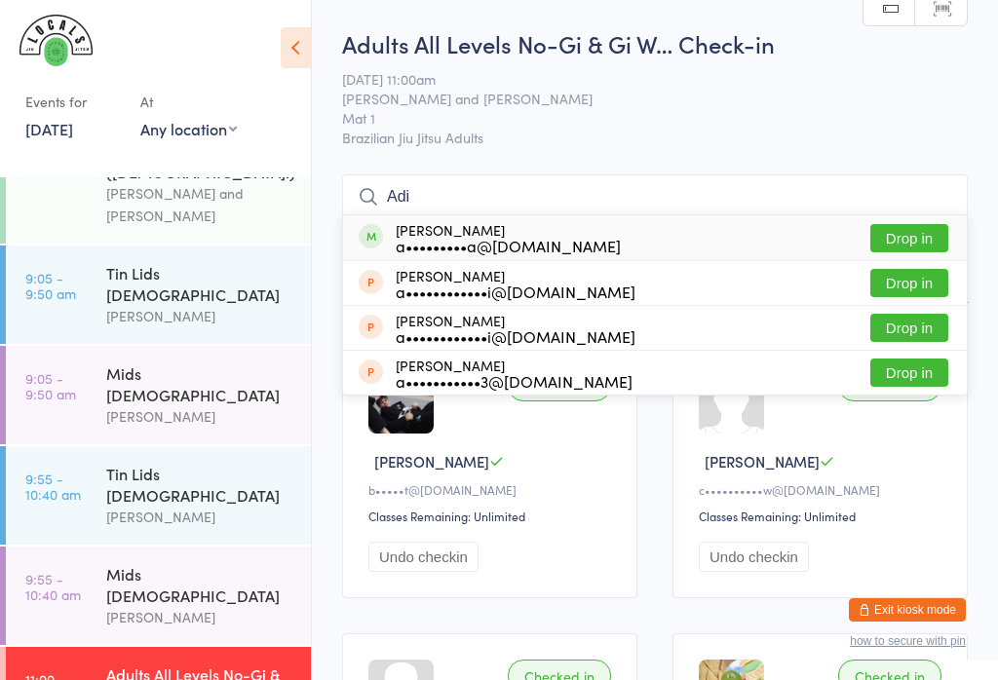
click at [659, 183] on input "Adi" at bounding box center [655, 196] width 626 height 45
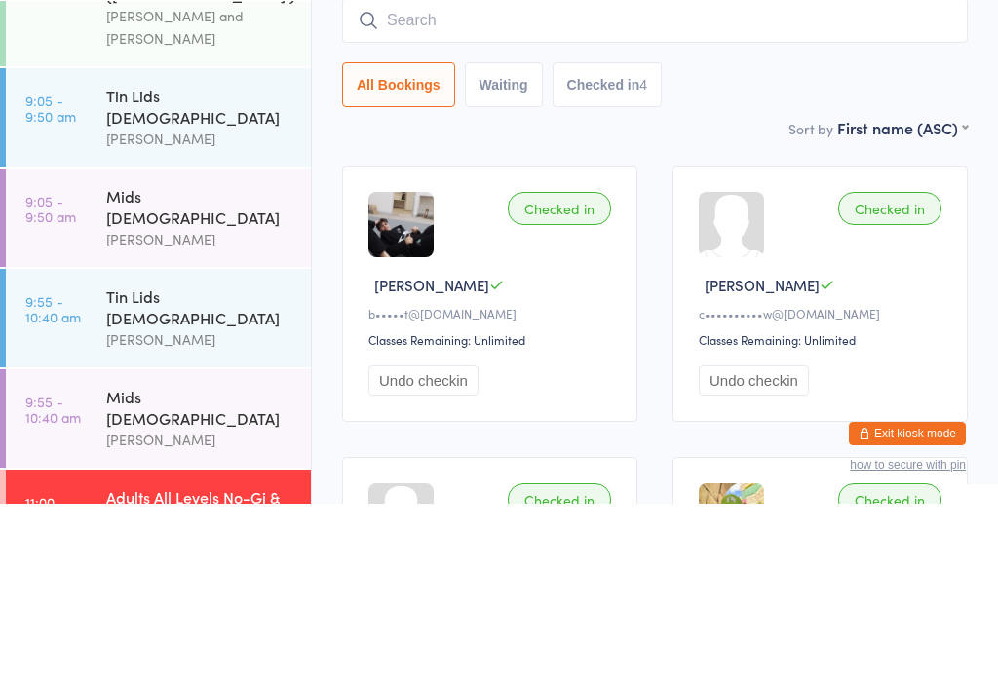
scroll to position [55, 0]
click at [60, 370] on time "9:05 - 9:50 am" at bounding box center [50, 385] width 51 height 31
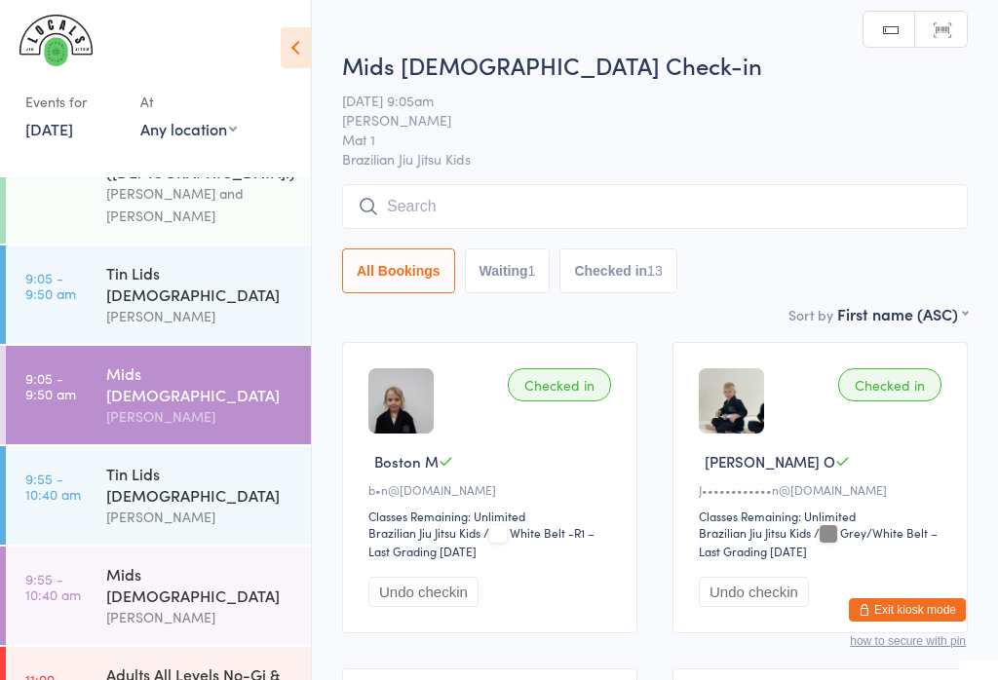
click at [126, 463] on div "Tin Lids [DEMOGRAPHIC_DATA]" at bounding box center [200, 484] width 188 height 43
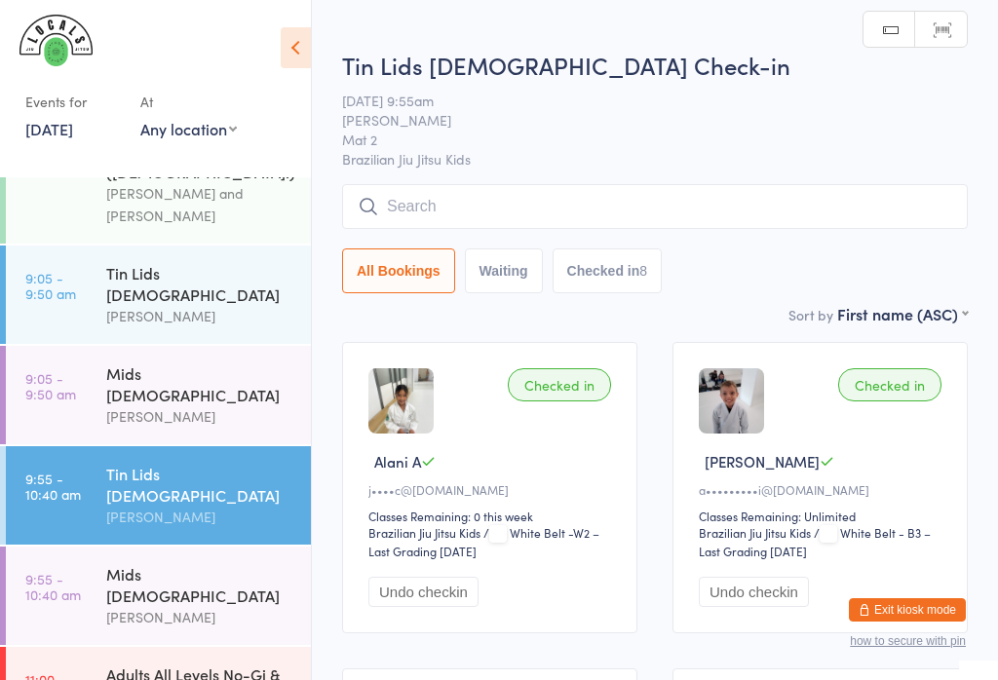
click at [754, 190] on input "search" at bounding box center [655, 206] width 626 height 45
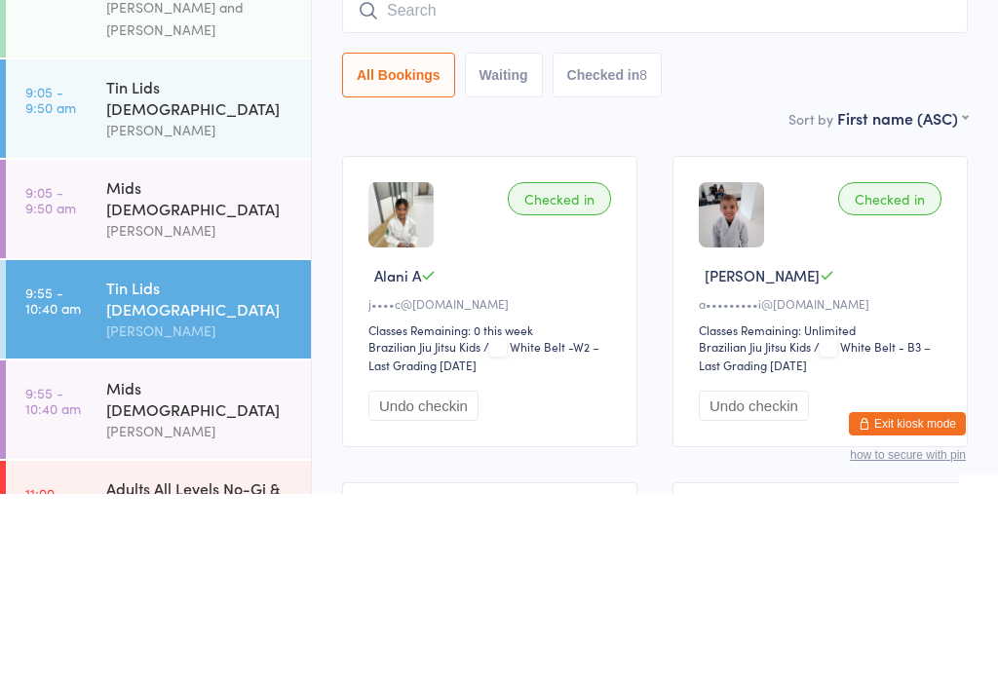
click at [63, 270] on time "9:05 - 9:50 am" at bounding box center [50, 285] width 51 height 31
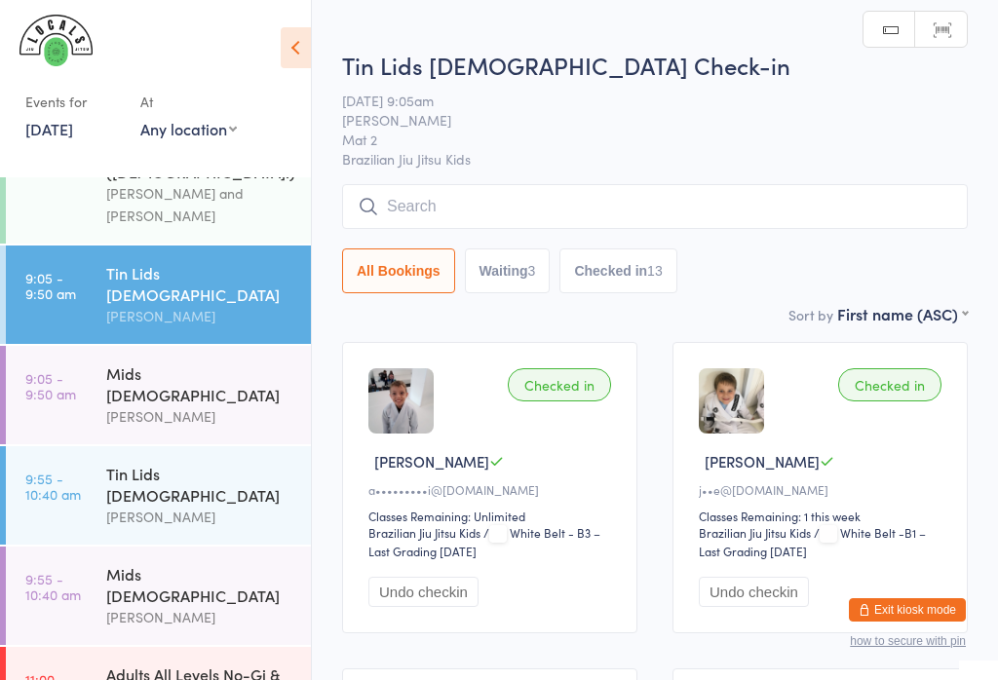
click at [431, 213] on input "search" at bounding box center [655, 206] width 626 height 45
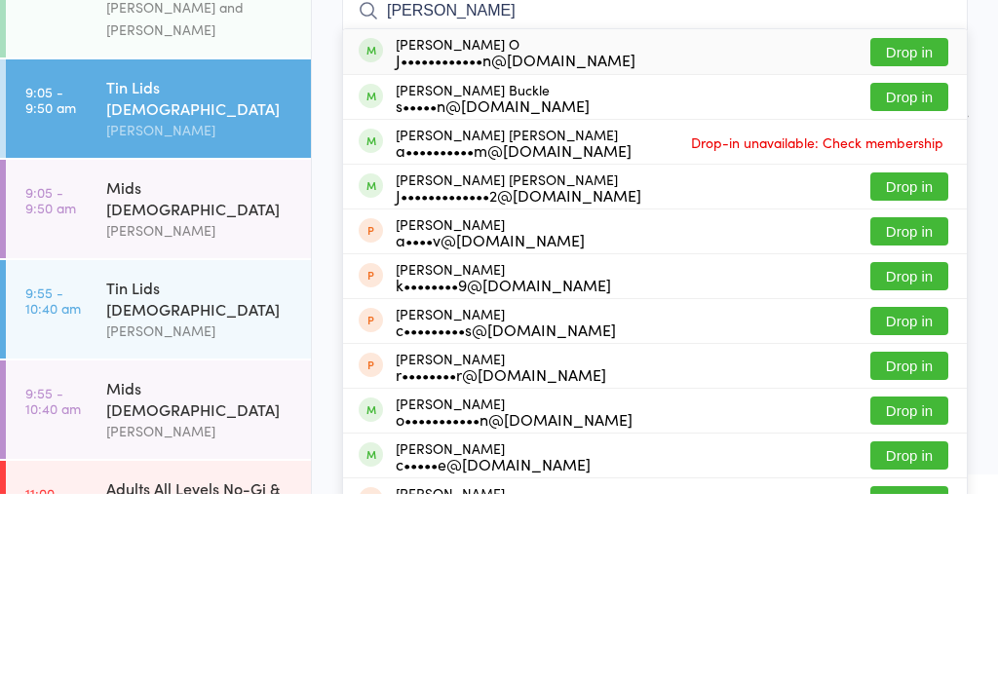
type input "Cooper"
click at [487, 238] on div "J••••••••••••n@gmail.com" at bounding box center [516, 246] width 240 height 16
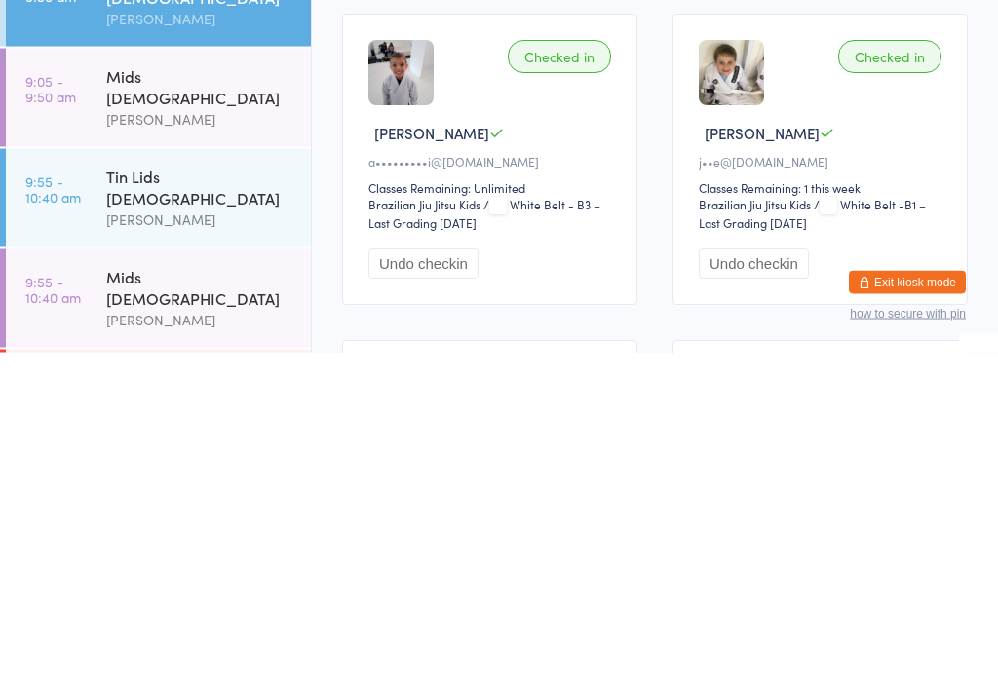
scroll to position [8, 0]
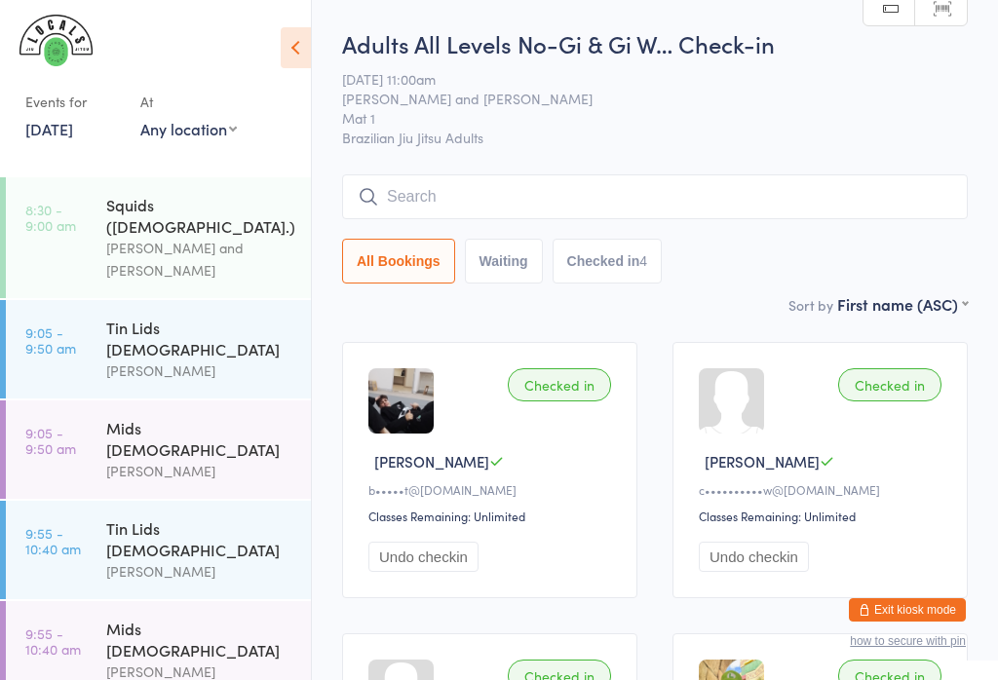
click at [930, 607] on button "Exit kiosk mode" at bounding box center [907, 610] width 117 height 23
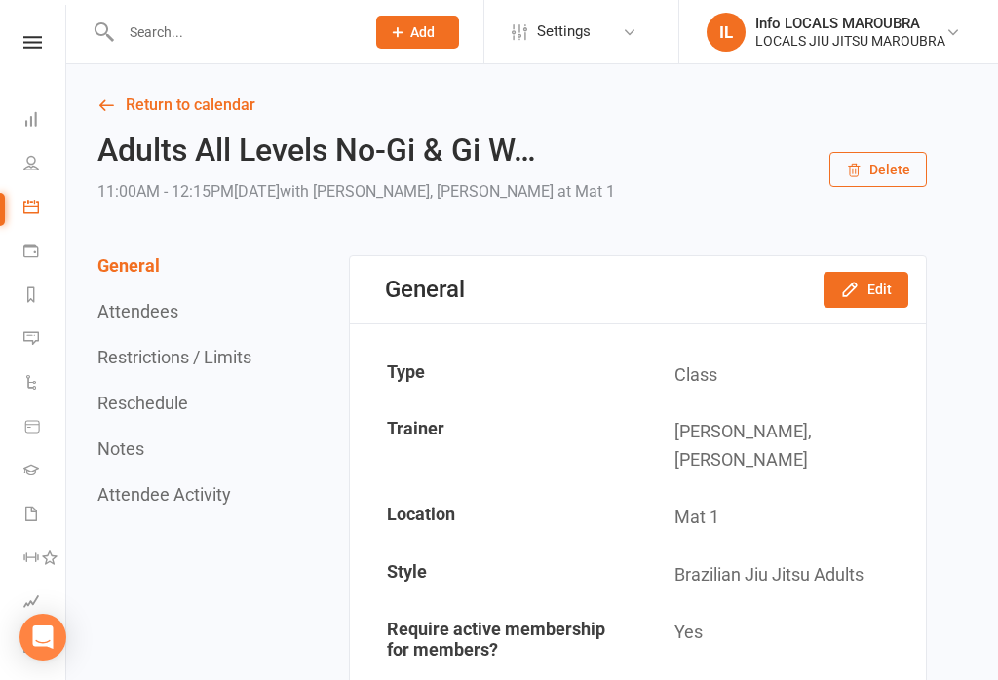
click at [19, 126] on li "Dashboard" at bounding box center [32, 121] width 65 height 44
click at [33, 115] on icon at bounding box center [31, 119] width 16 height 16
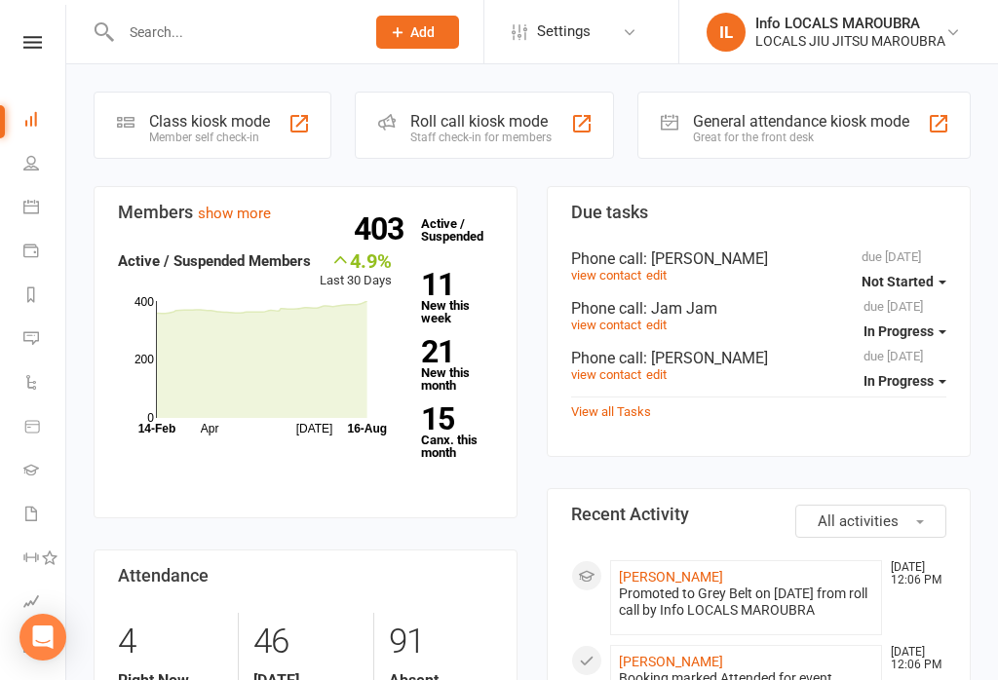
click at [31, 470] on icon at bounding box center [31, 470] width 16 height 16
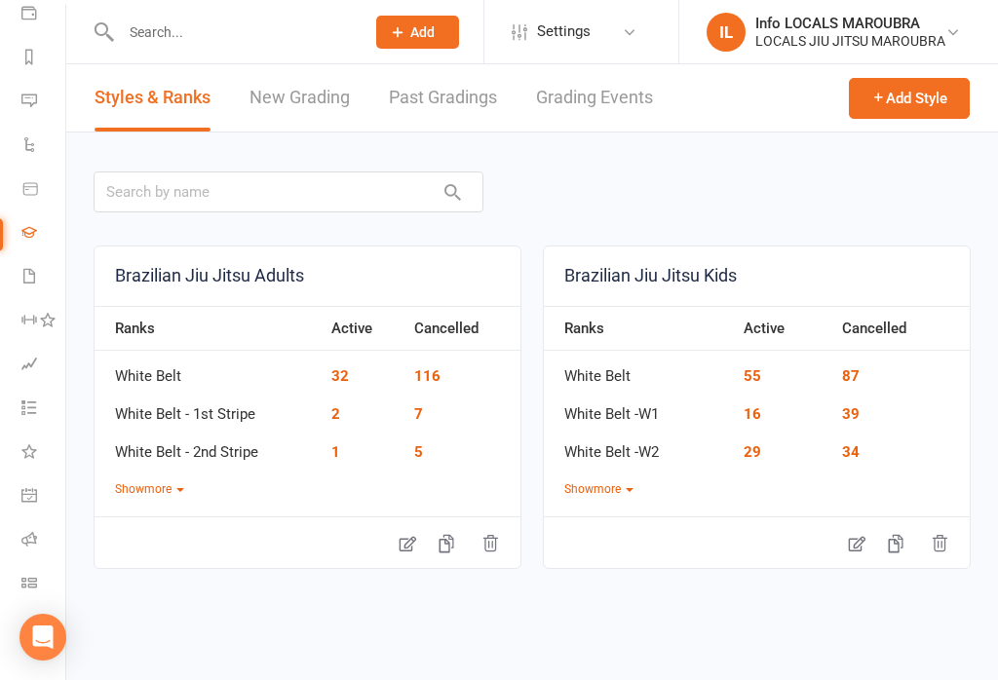
scroll to position [238, 2]
click at [29, 539] on icon at bounding box center [29, 539] width 16 height 16
click at [31, 580] on icon at bounding box center [29, 583] width 16 height 16
